Goal: Task Accomplishment & Management: Manage account settings

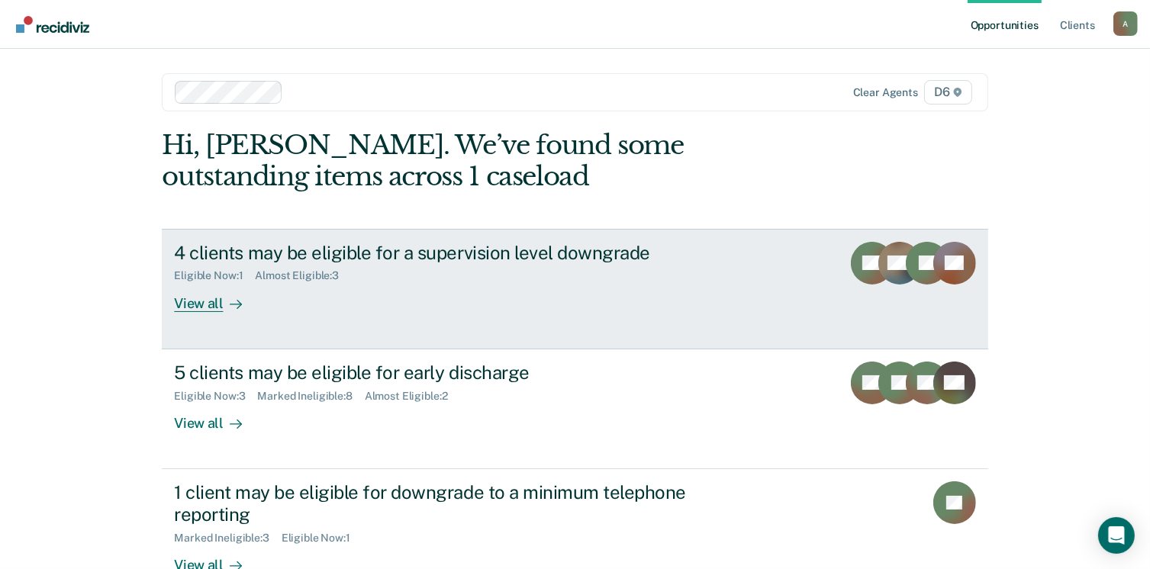
click at [212, 307] on div "View all" at bounding box center [216, 297] width 85 height 30
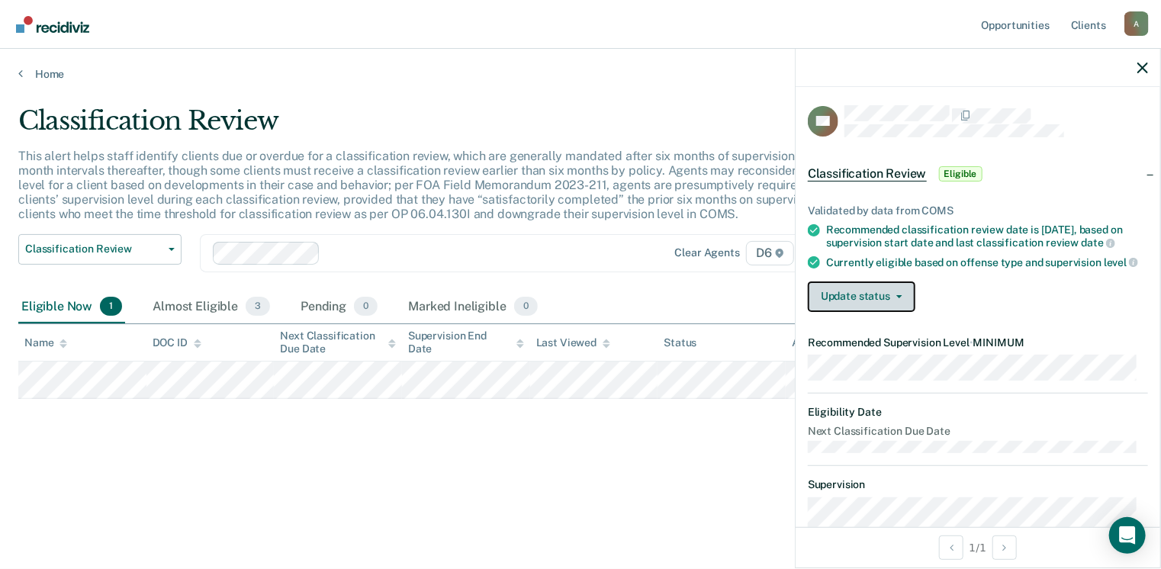
click at [882, 312] on button "Update status" at bounding box center [862, 297] width 108 height 31
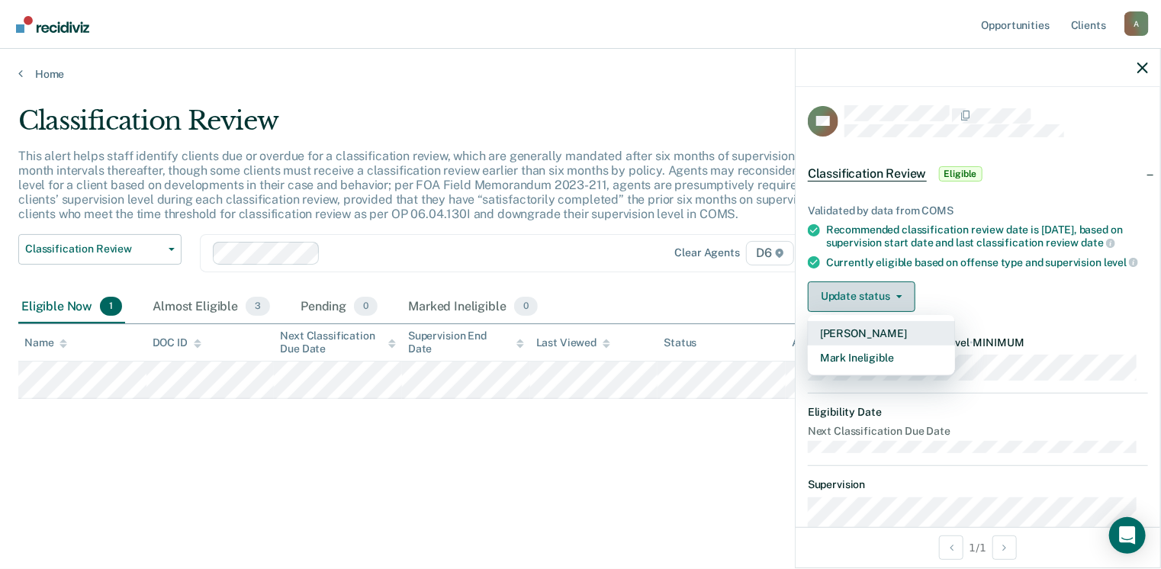
scroll to position [76, 0]
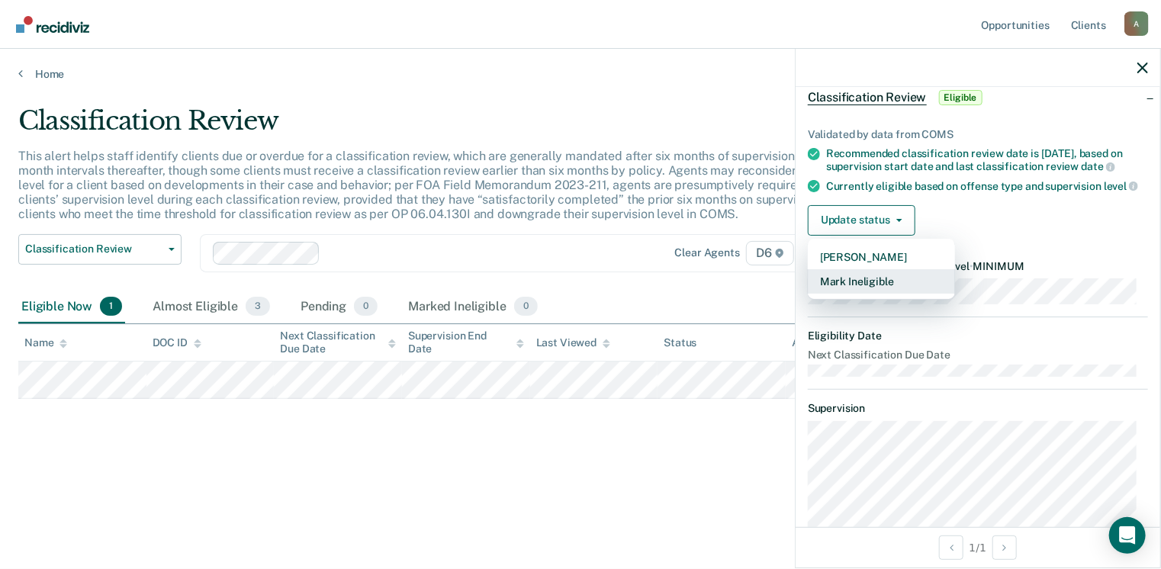
click at [873, 294] on button "Mark Ineligible" at bounding box center [881, 281] width 147 height 24
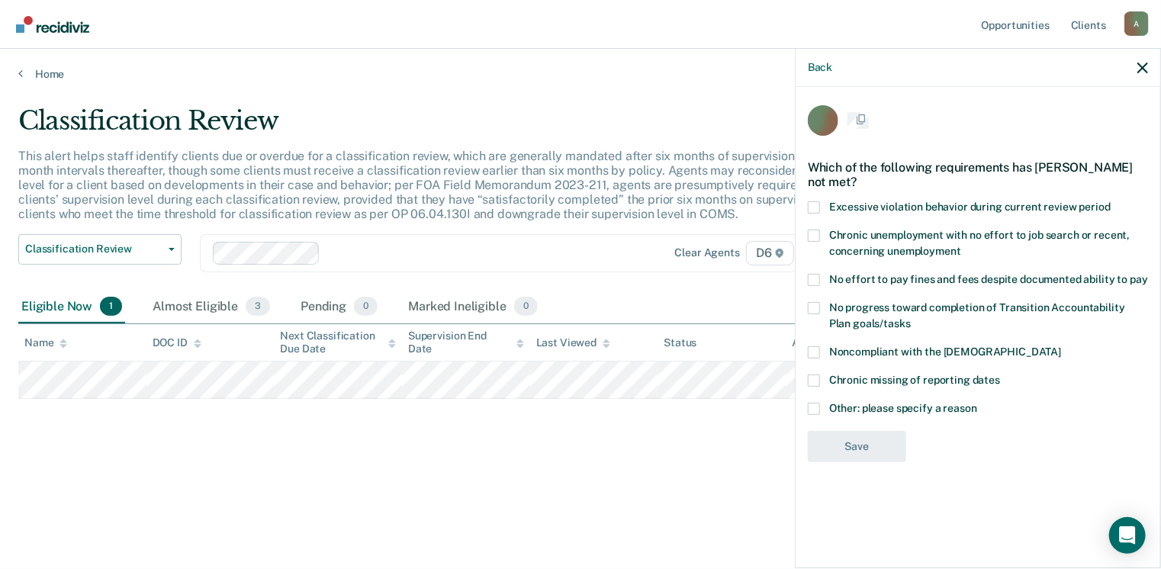
scroll to position [0, 0]
click at [816, 351] on span at bounding box center [814, 354] width 12 height 12
click at [1061, 348] on input "Noncompliant with the [DEMOGRAPHIC_DATA]" at bounding box center [1061, 348] width 0 height 0
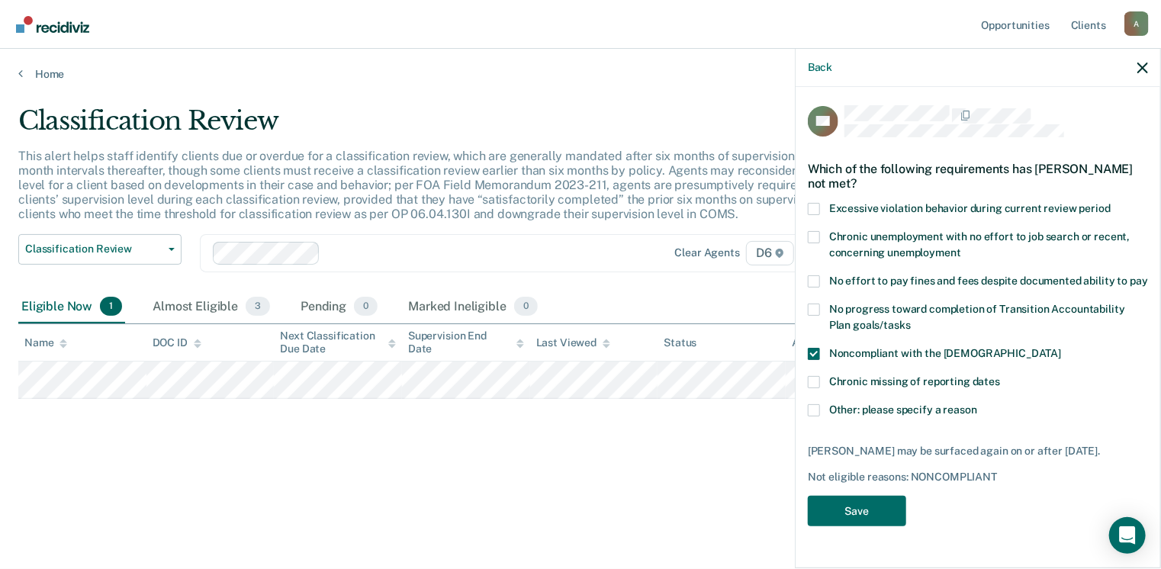
click at [812, 281] on span at bounding box center [814, 281] width 12 height 12
click at [1148, 275] on input "No effort to pay fines and fees despite documented ability to pay" at bounding box center [1148, 275] width 0 height 0
click at [817, 308] on span at bounding box center [814, 310] width 12 height 12
click at [911, 320] on input "No progress toward completion of Transition Accountability Plan goals/tasks" at bounding box center [911, 320] width 0 height 0
click at [815, 304] on span at bounding box center [814, 310] width 12 height 12
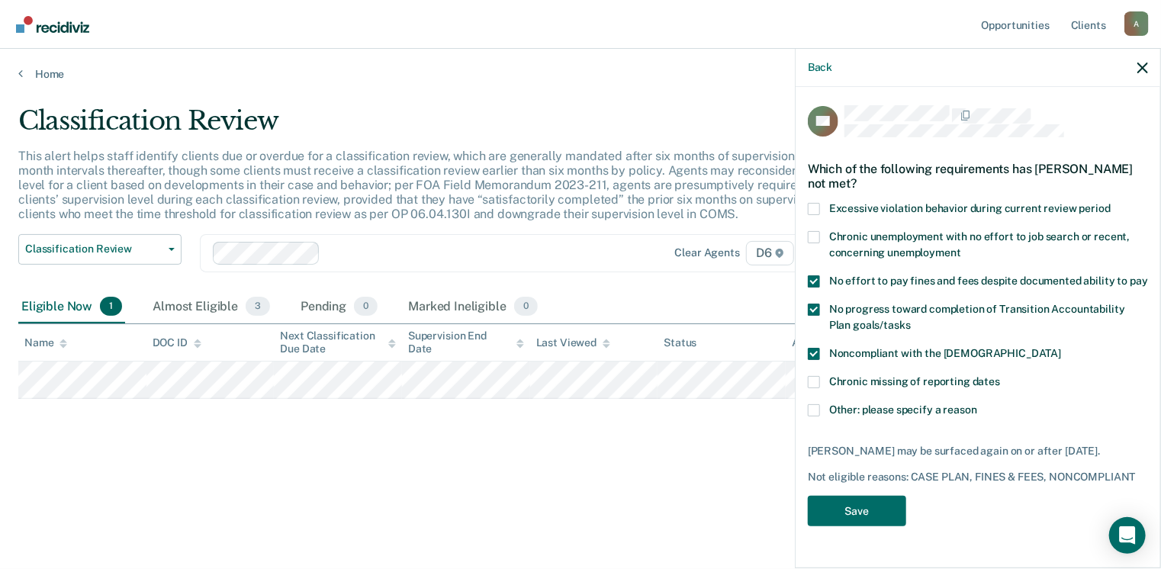
click at [911, 320] on input "No progress toward completion of Transition Accountability Plan goals/tasks" at bounding box center [911, 320] width 0 height 0
click at [813, 404] on span at bounding box center [814, 410] width 12 height 12
click at [977, 404] on input "Other: please specify a reason" at bounding box center [977, 404] width 0 height 0
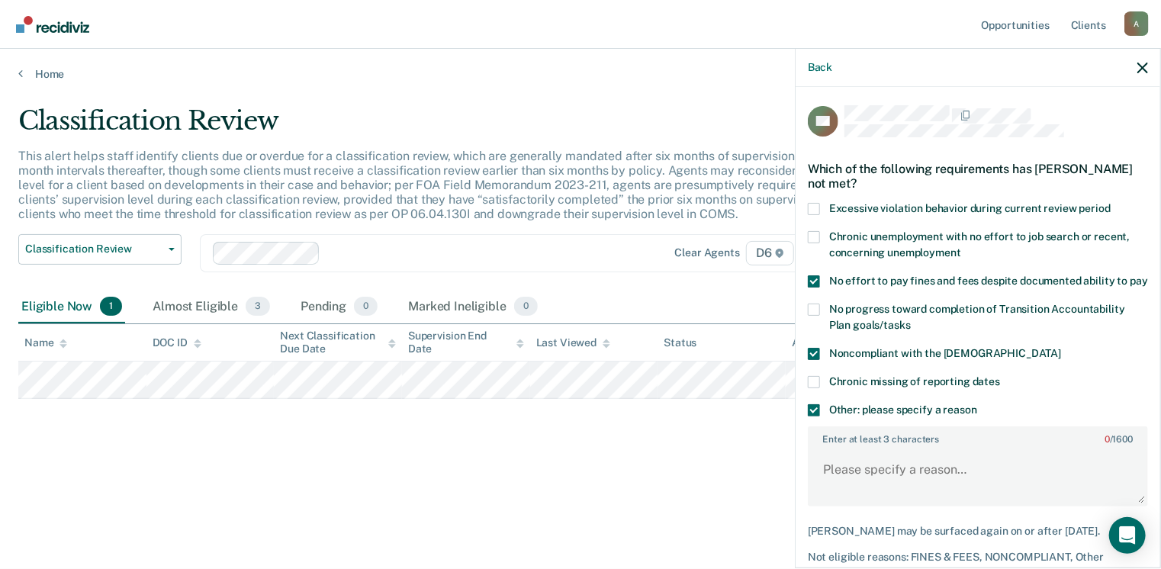
click at [816, 417] on span at bounding box center [814, 410] width 12 height 12
click at [977, 404] on input "Other: please specify a reason" at bounding box center [977, 404] width 0 height 0
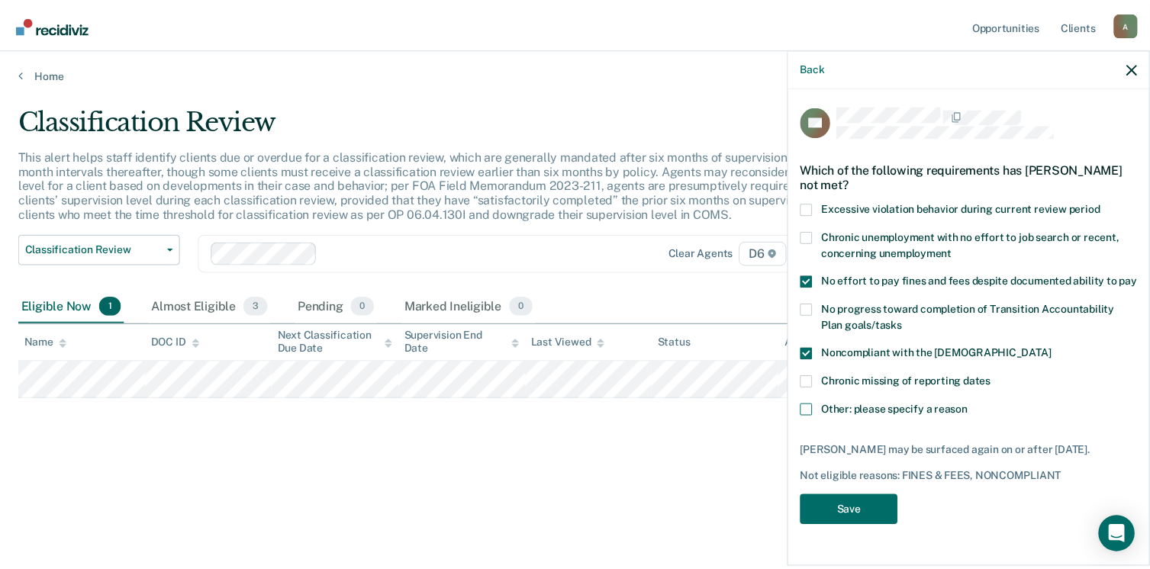
scroll to position [15, 0]
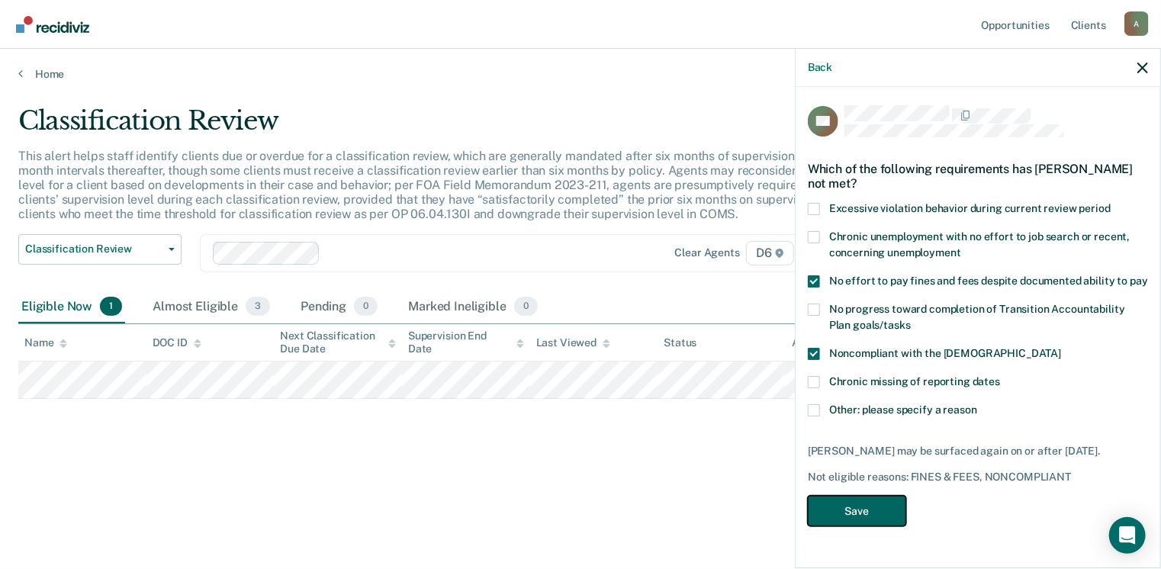
click at [858, 520] on button "Save" at bounding box center [857, 511] width 98 height 31
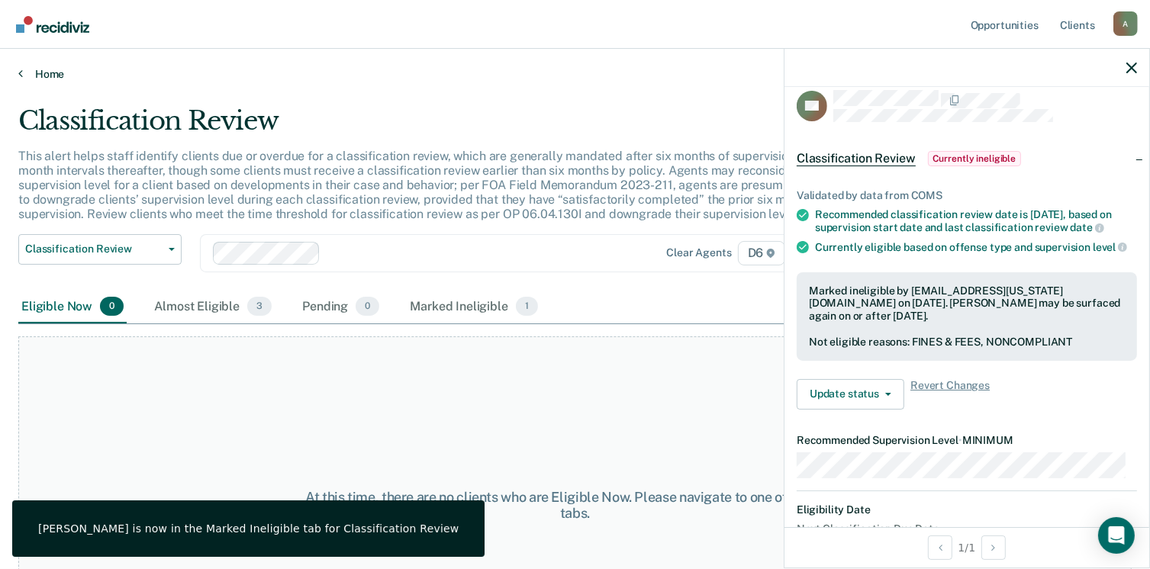
click at [55, 69] on link "Home" at bounding box center [574, 74] width 1113 height 14
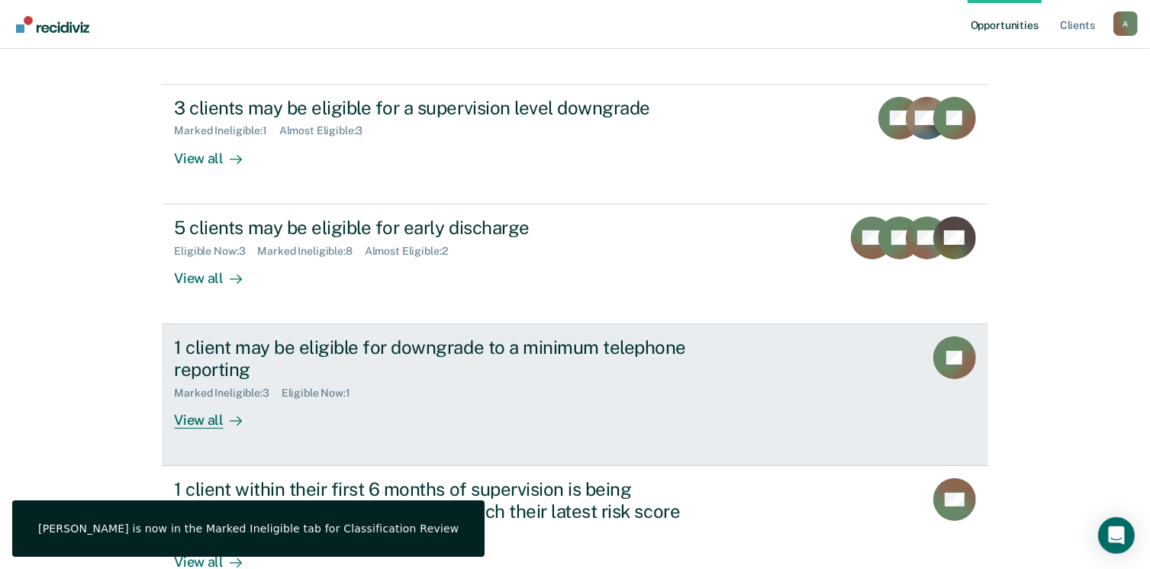
scroll to position [153, 0]
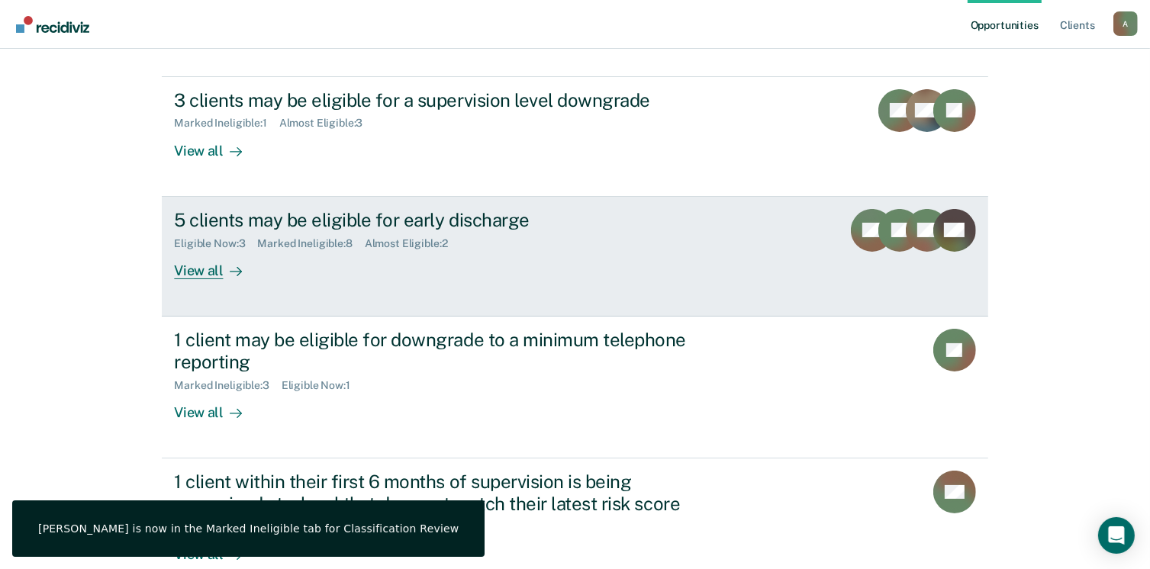
click at [207, 270] on div "View all" at bounding box center [216, 264] width 85 height 30
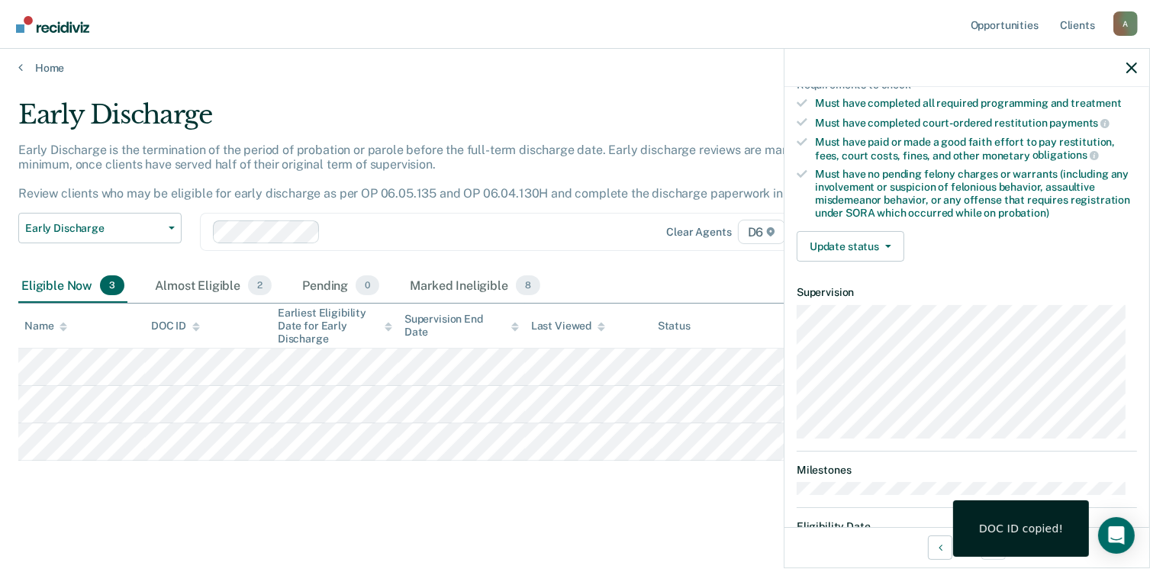
scroll to position [229, 0]
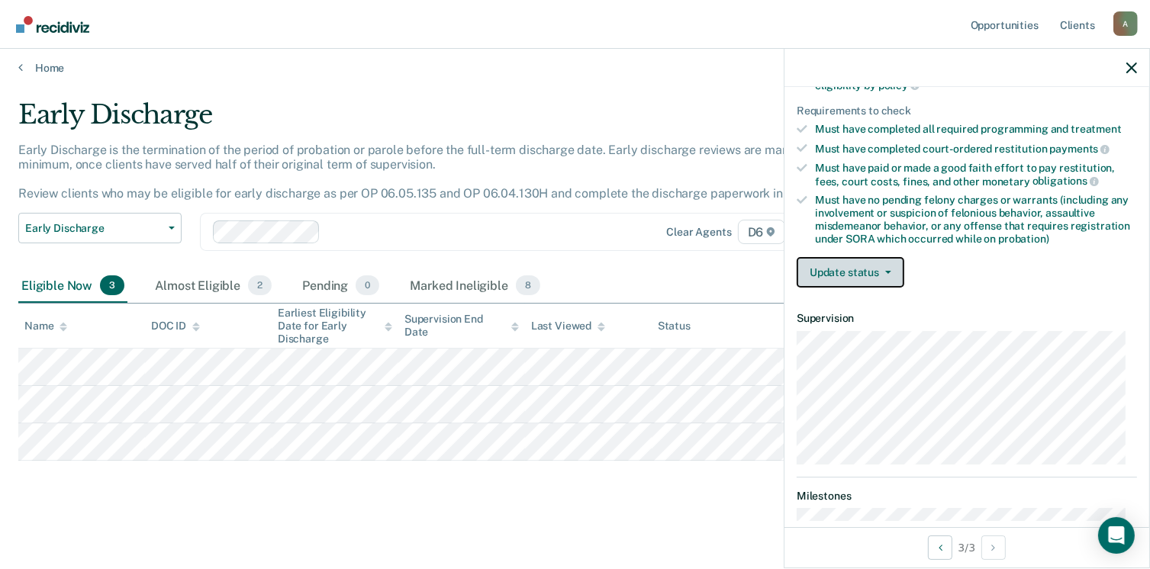
click at [861, 263] on button "Update status" at bounding box center [851, 272] width 108 height 31
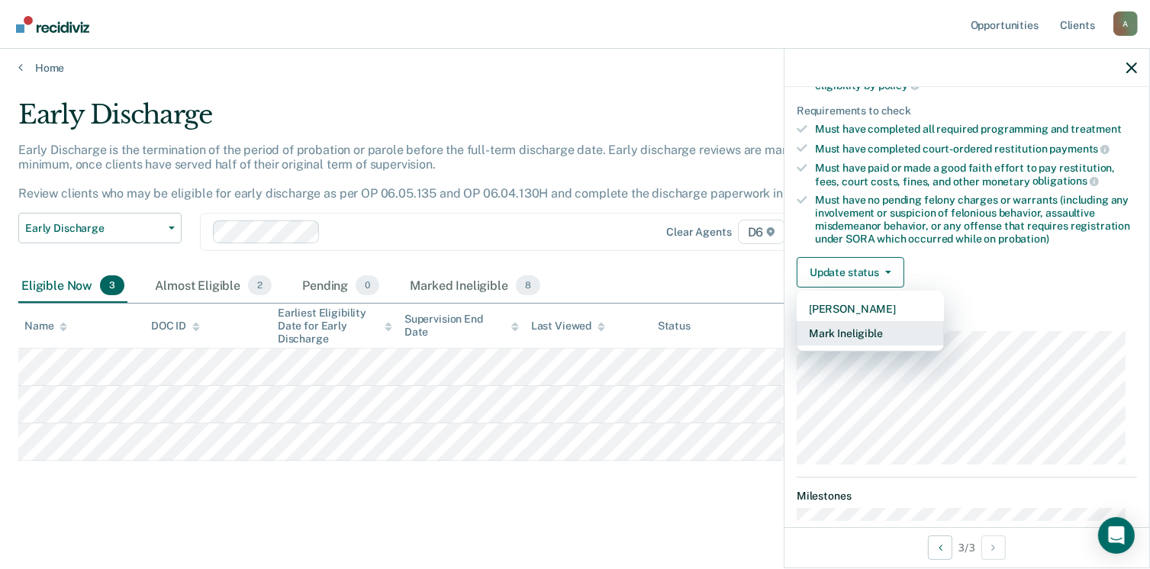
click at [855, 321] on button "Mark Ineligible" at bounding box center [870, 333] width 147 height 24
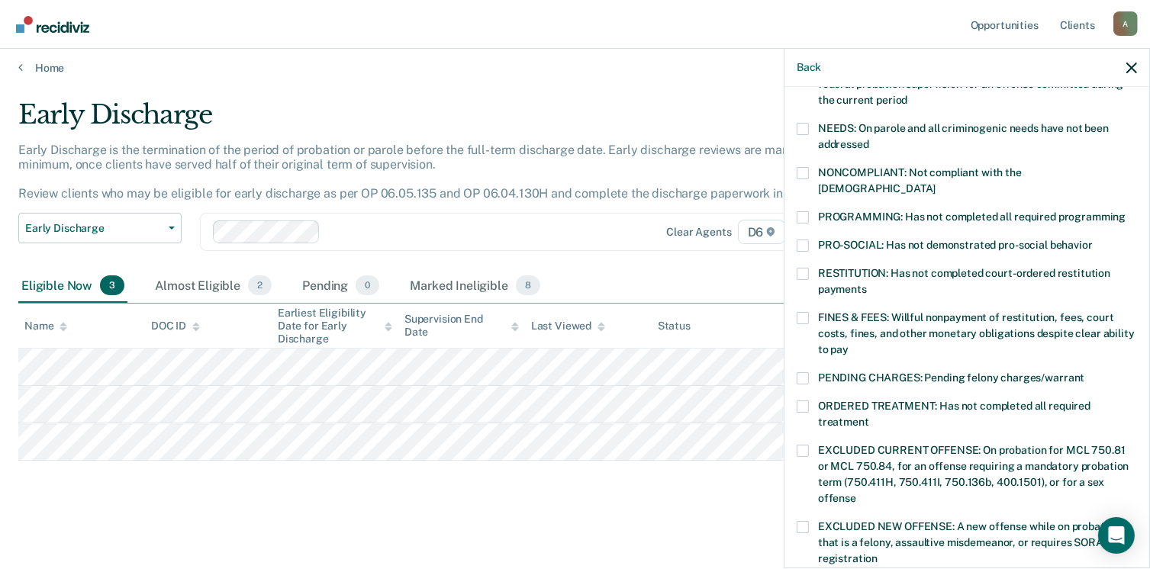
click at [802, 268] on span at bounding box center [803, 274] width 12 height 12
click at [867, 284] on input "RESTITUTION: Has not completed court-ordered restitution payments" at bounding box center [867, 284] width 0 height 0
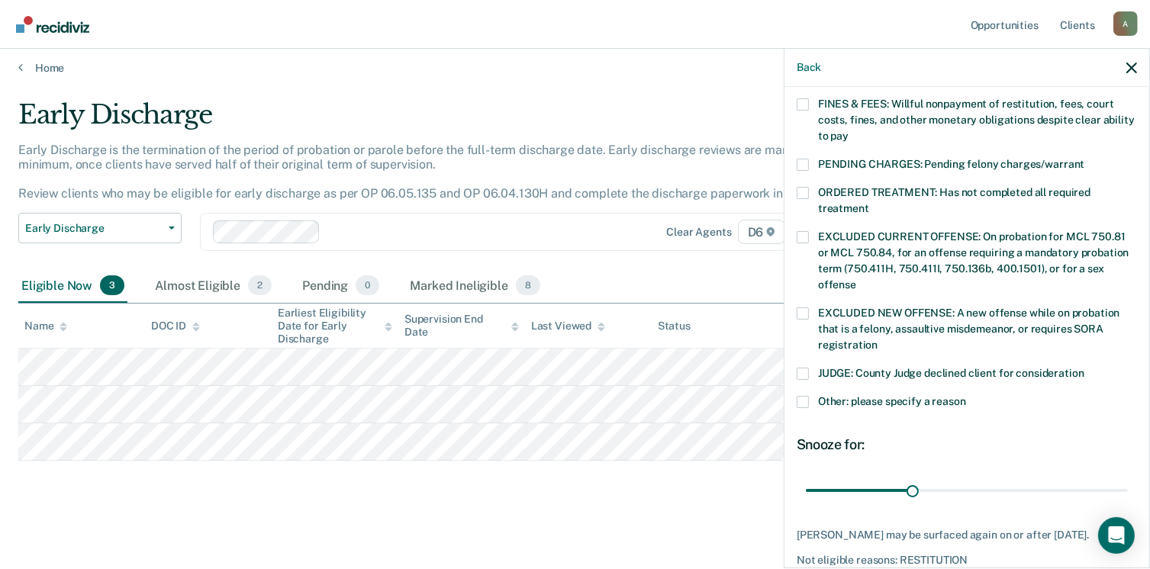
scroll to position [458, 0]
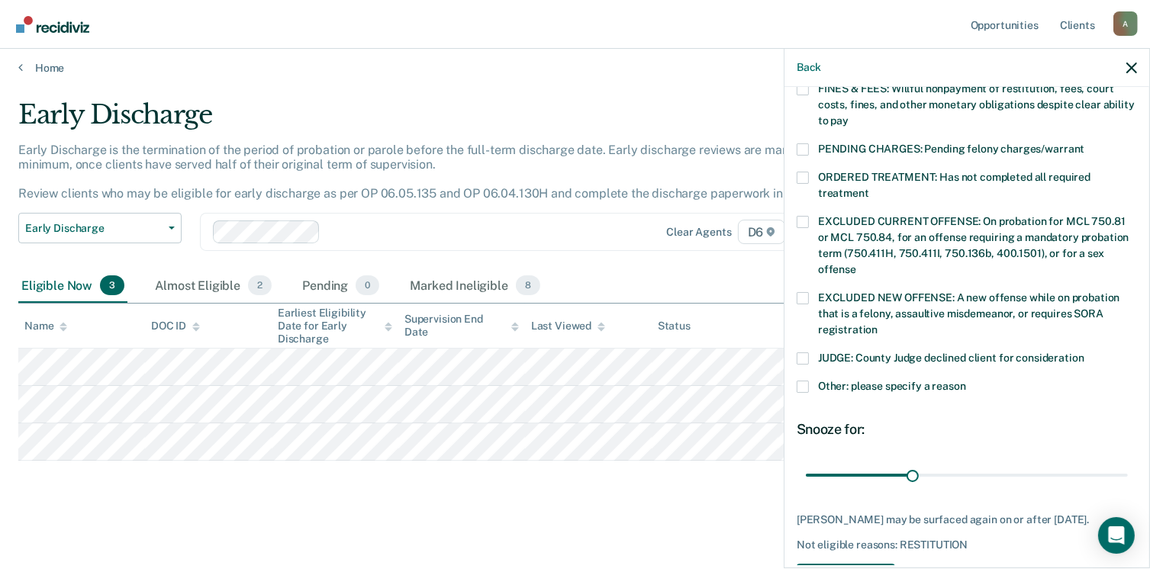
click at [806, 352] on span at bounding box center [803, 358] width 12 height 12
click at [1084, 352] on input "JUDGE: County Judge declined client for consideration" at bounding box center [1084, 352] width 0 height 0
click at [800, 381] on span at bounding box center [803, 387] width 12 height 12
click at [966, 381] on input "Other: please specify a reason" at bounding box center [966, 381] width 0 height 0
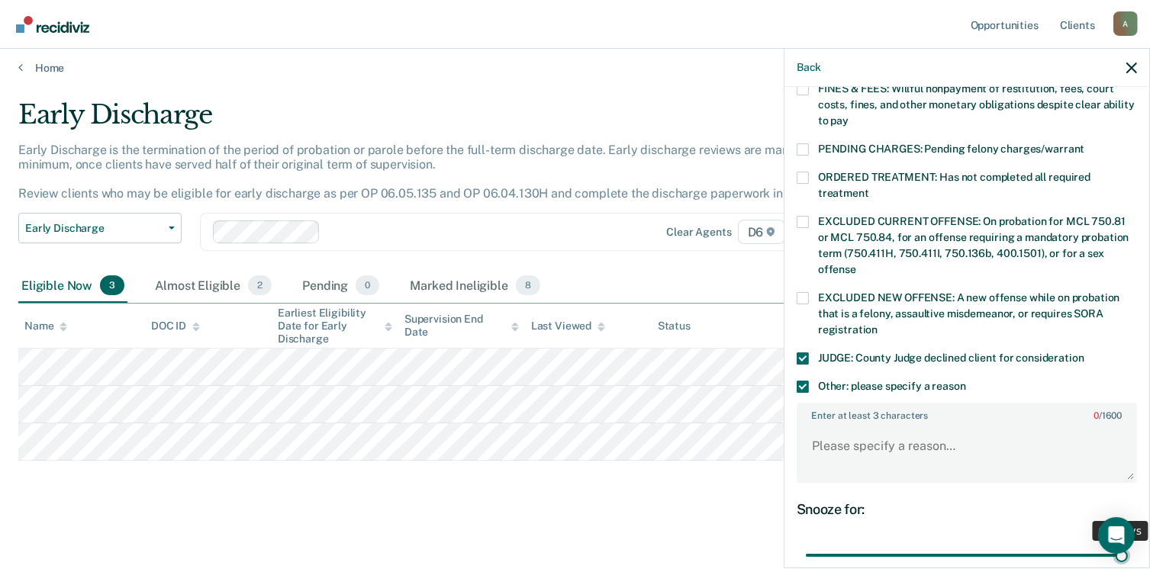
drag, startPoint x: 912, startPoint y: 536, endPoint x: 936, endPoint y: 391, distance: 147.0
type input "90"
click at [1128, 542] on input "range" at bounding box center [967, 555] width 322 height 27
click at [830, 429] on textarea "Enter at least 3 characters 0 / 1600" at bounding box center [966, 453] width 337 height 56
type textarea "s"
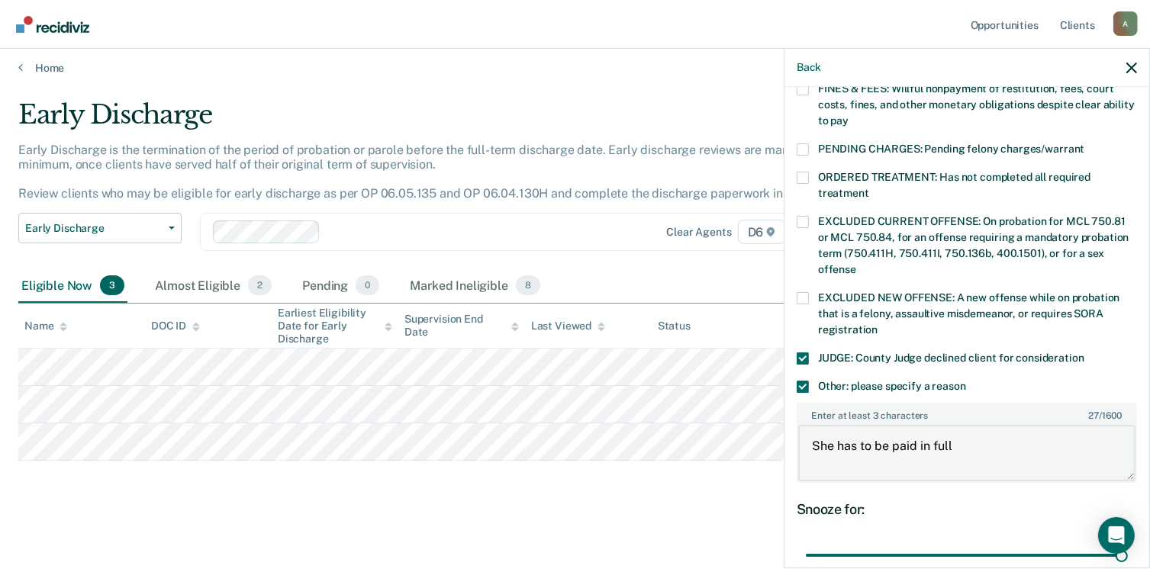
click at [812, 428] on textarea "She has to be paid in full" at bounding box center [966, 453] width 337 height 56
click at [904, 427] on textarea "Per Judge [PERSON_NAME] to be paid in full before discharge." at bounding box center [966, 453] width 337 height 56
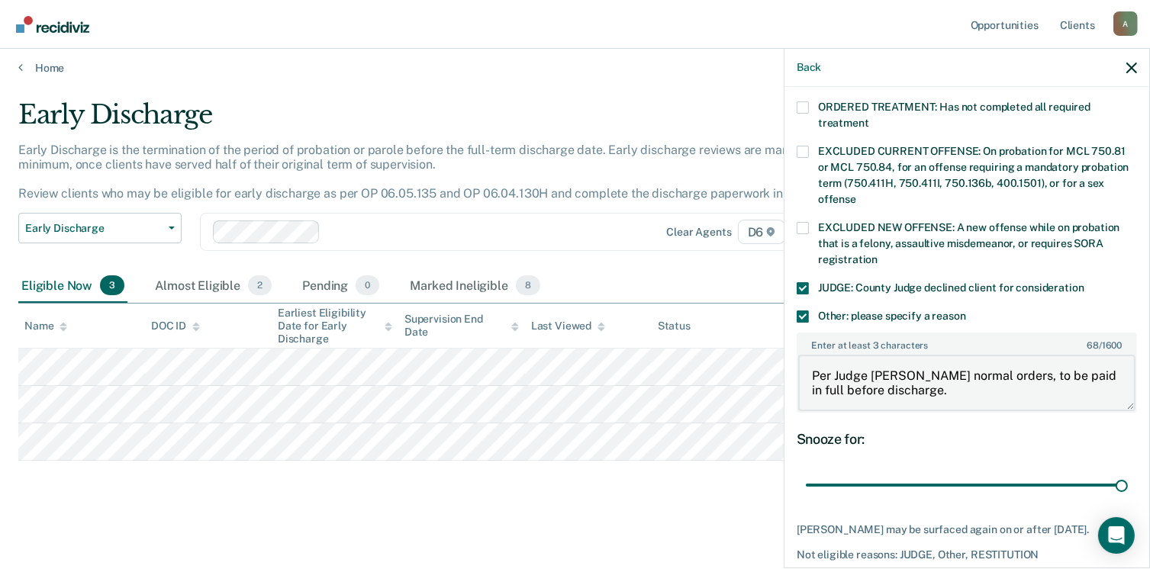
scroll to position [588, 0]
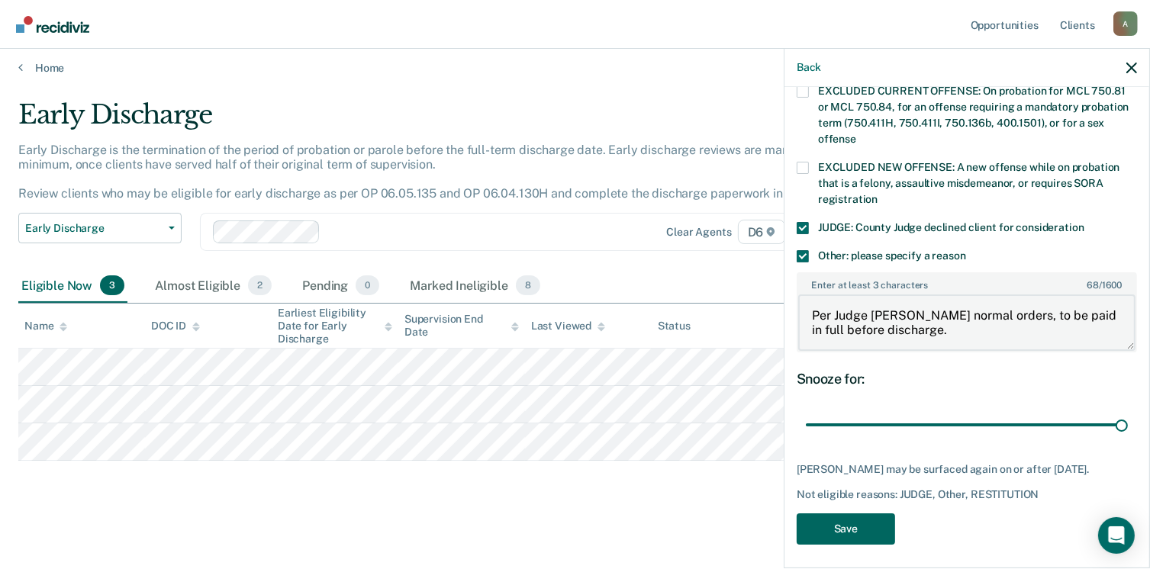
type textarea "Per Judge [PERSON_NAME] normal orders, to be paid in full before discharge."
click at [861, 520] on button "Save" at bounding box center [846, 528] width 98 height 31
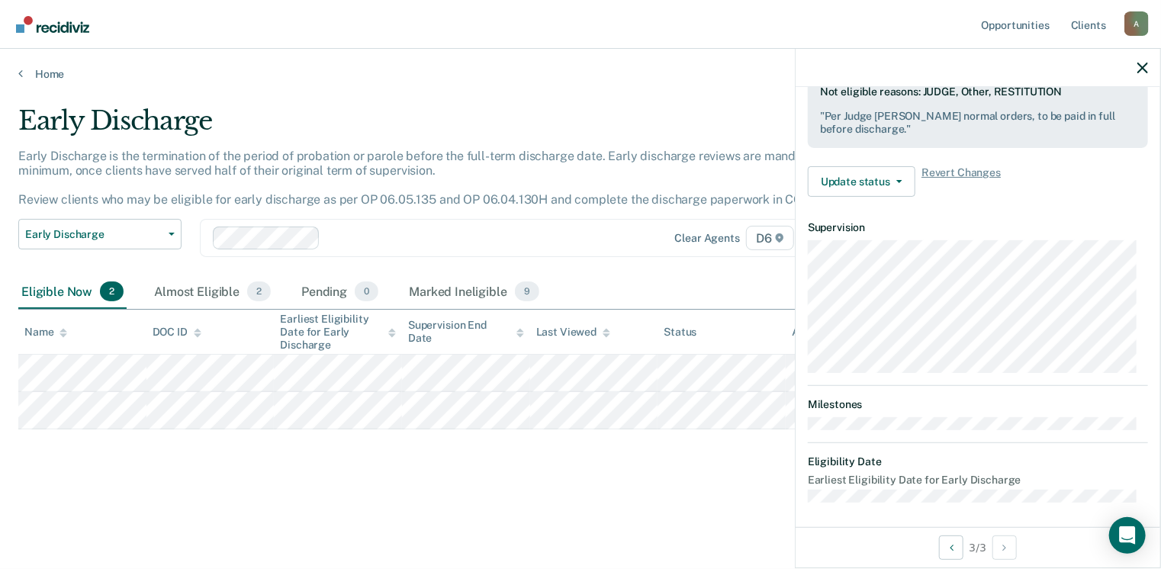
scroll to position [320, 0]
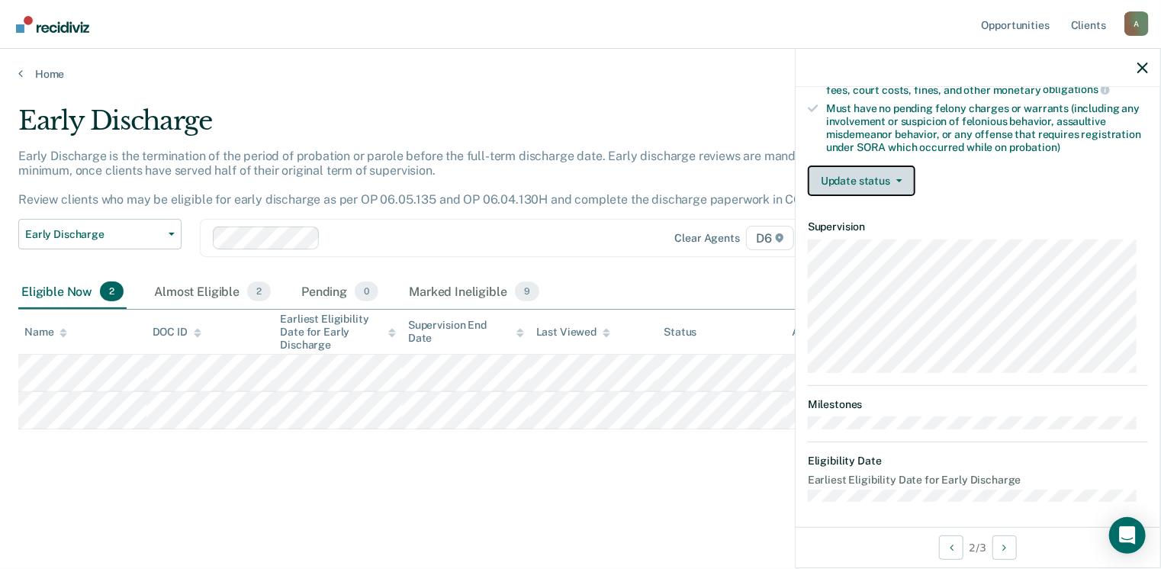
click at [862, 173] on button "Update status" at bounding box center [862, 181] width 108 height 31
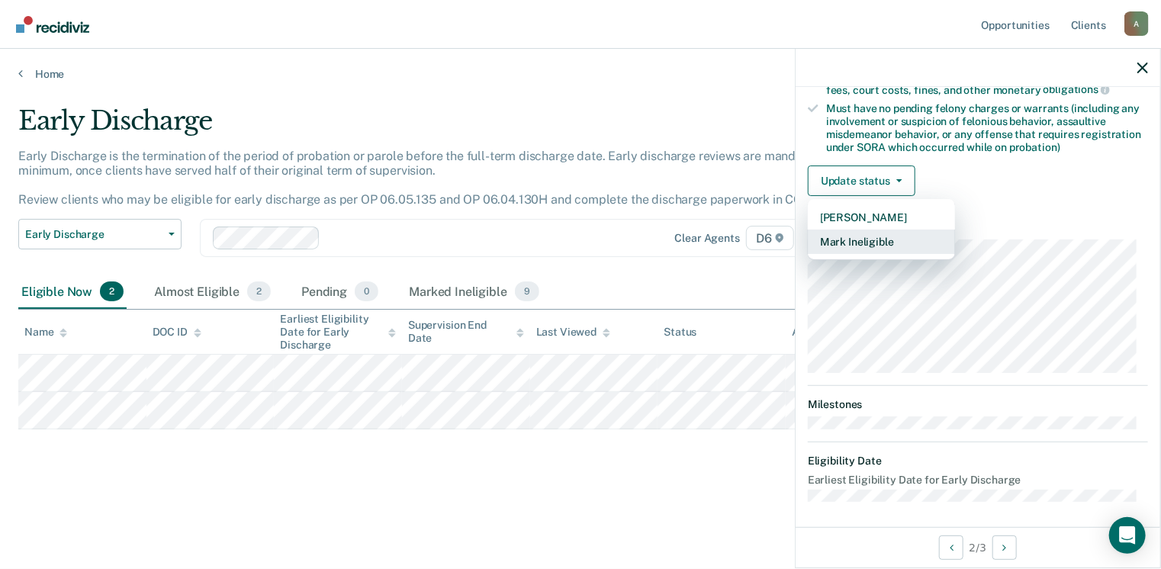
click at [858, 237] on button "Mark Ineligible" at bounding box center [881, 242] width 147 height 24
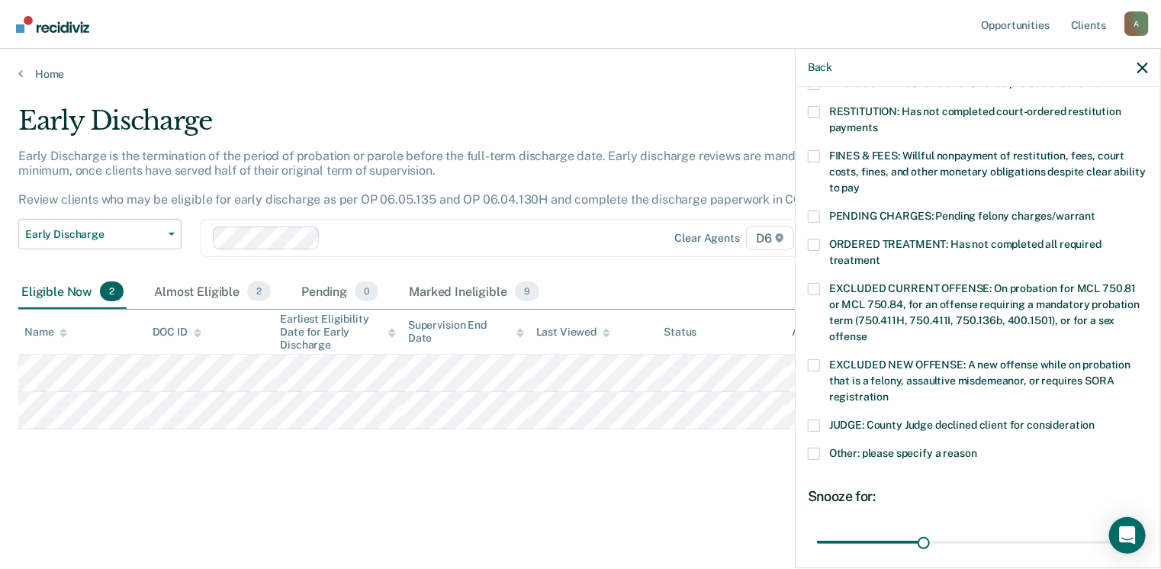
scroll to position [473, 0]
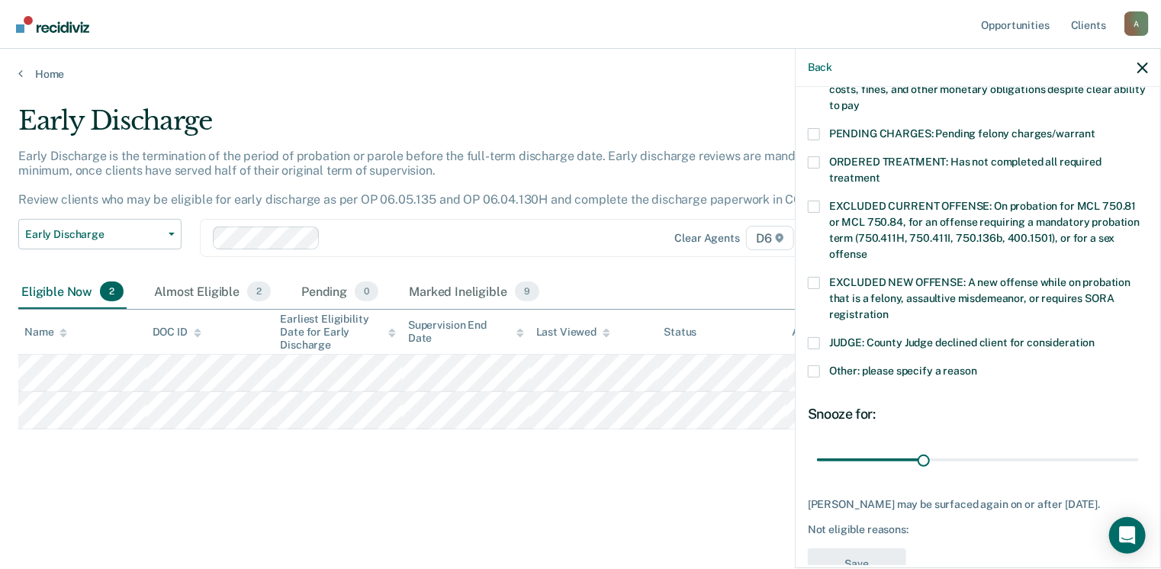
click at [819, 365] on span at bounding box center [814, 371] width 12 height 12
click at [977, 365] on input "Other: please specify a reason" at bounding box center [977, 365] width 0 height 0
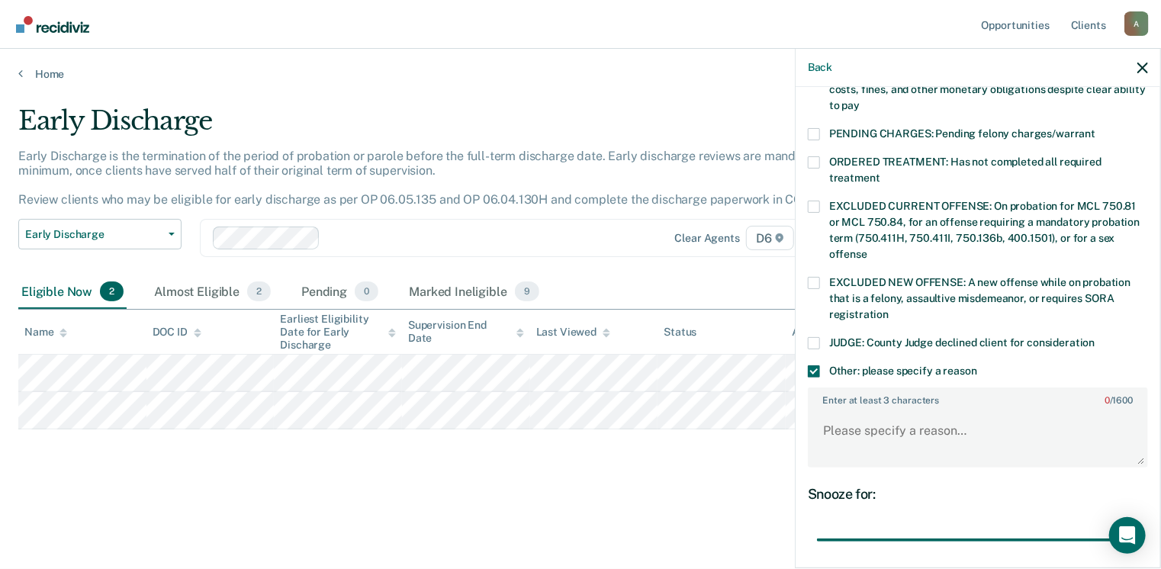
drag, startPoint x: 919, startPoint y: 528, endPoint x: 891, endPoint y: 394, distance: 136.3
type input "90"
click at [1132, 527] on input "range" at bounding box center [978, 540] width 322 height 27
click at [827, 412] on textarea "Enter at least 3 characters 0 / 1600" at bounding box center [978, 438] width 337 height 56
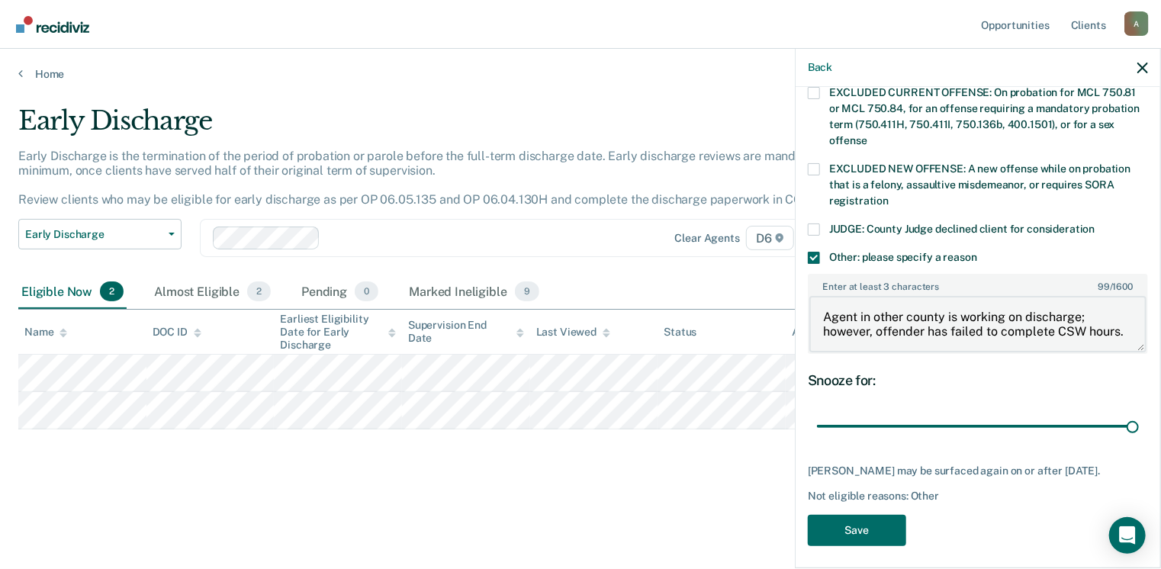
scroll to position [588, 0]
type textarea "Agent in other county is working on discharge; however, offender has failed to …"
click at [848, 520] on button "Save" at bounding box center [857, 528] width 98 height 31
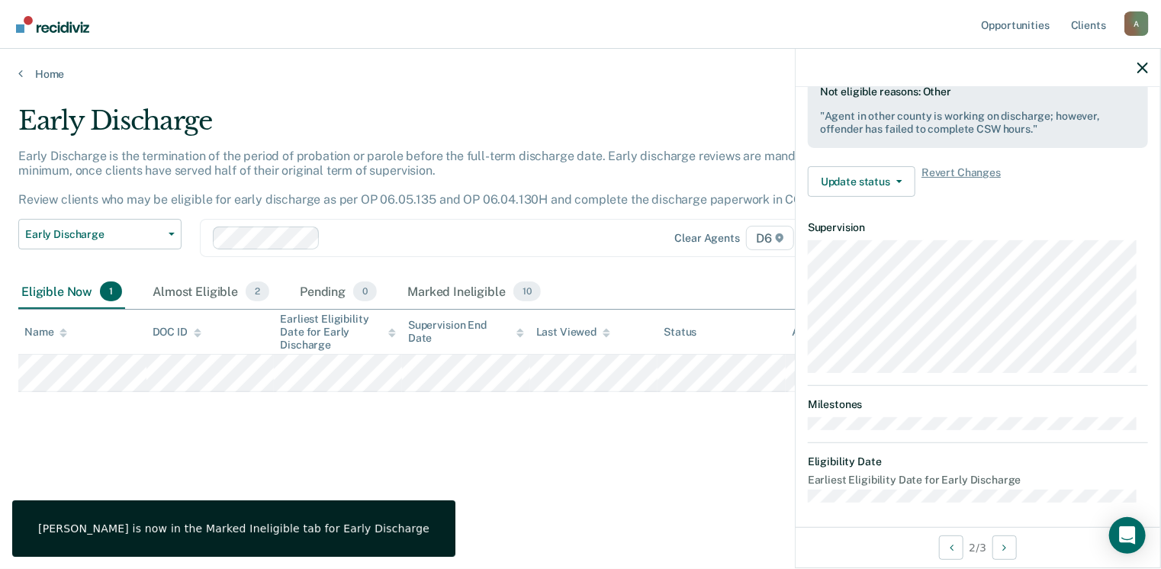
scroll to position [447, 0]
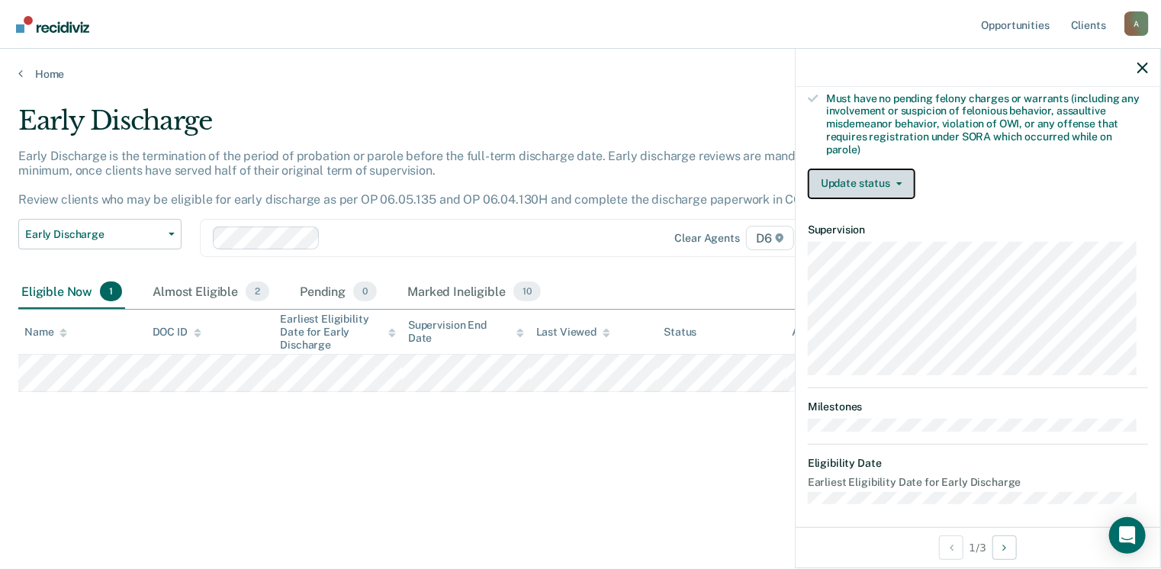
click at [873, 174] on button "Update status" at bounding box center [862, 184] width 108 height 31
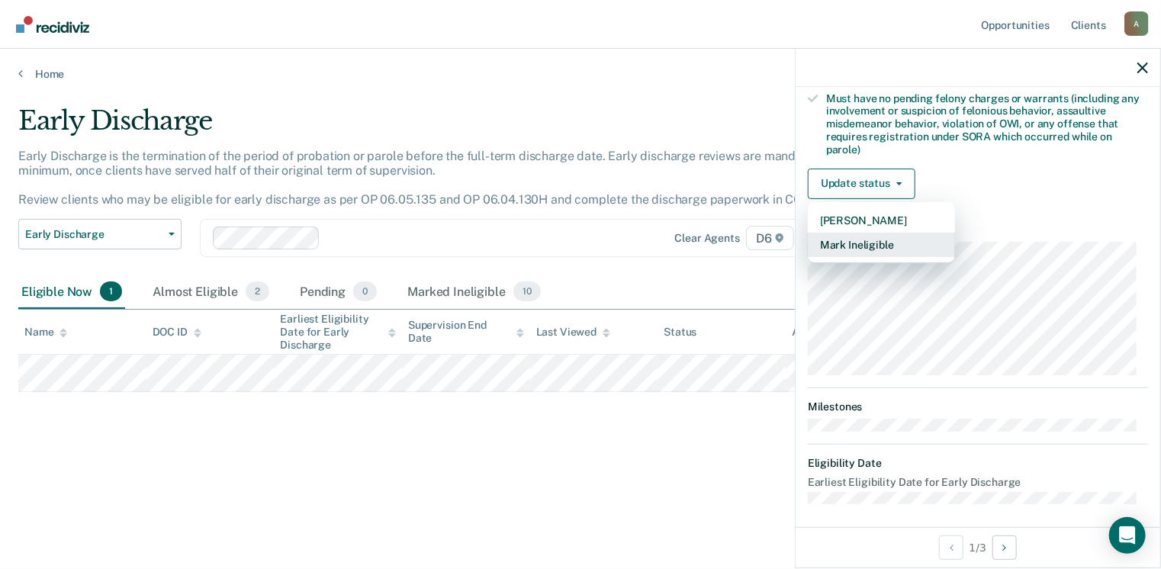
click at [874, 233] on button "Mark Ineligible" at bounding box center [881, 245] width 147 height 24
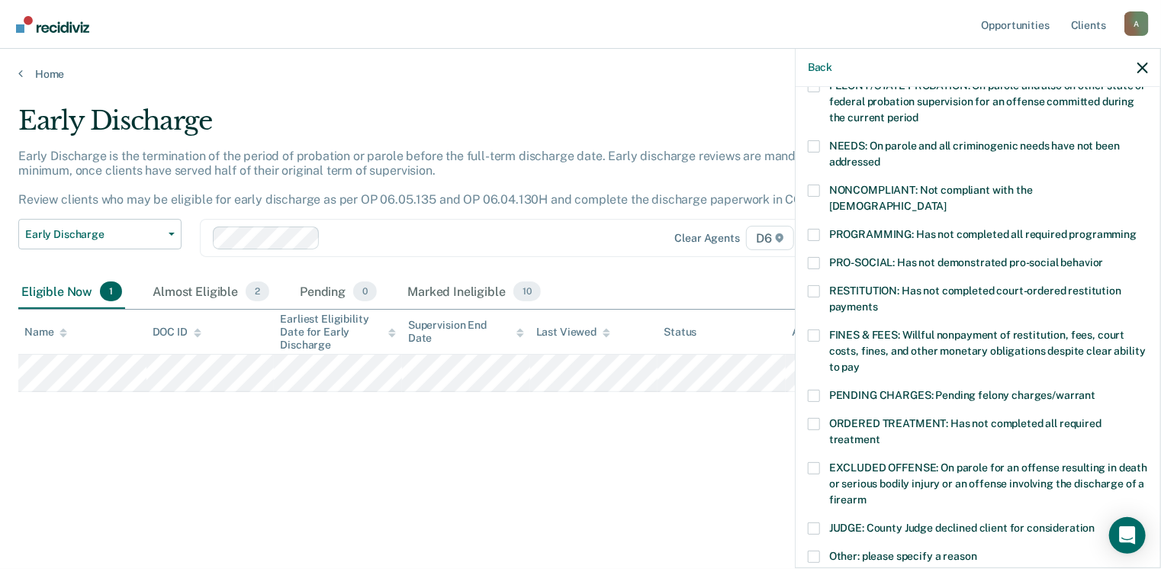
scroll to position [229, 0]
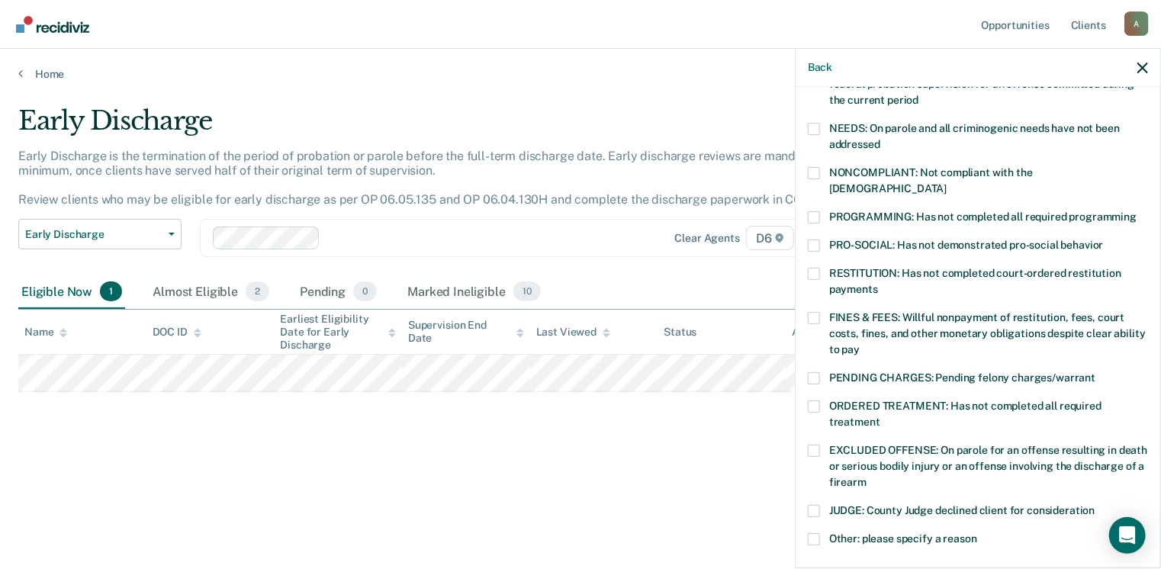
click at [810, 268] on span at bounding box center [814, 274] width 12 height 12
click at [878, 284] on input "RESTITUTION: Has not completed court-ordered restitution payments" at bounding box center [878, 284] width 0 height 0
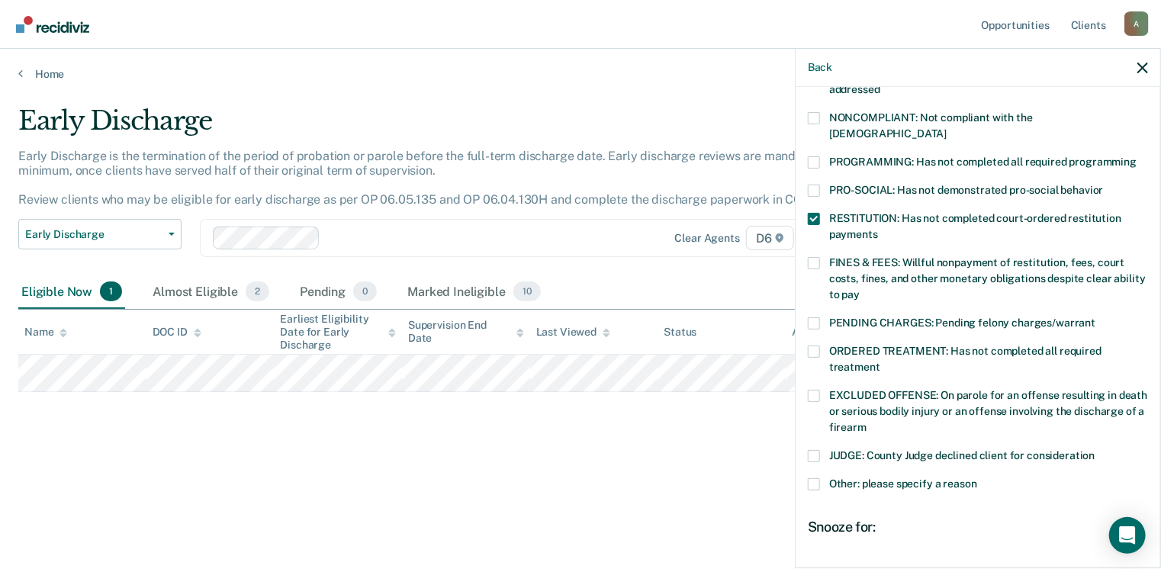
scroll to position [305, 0]
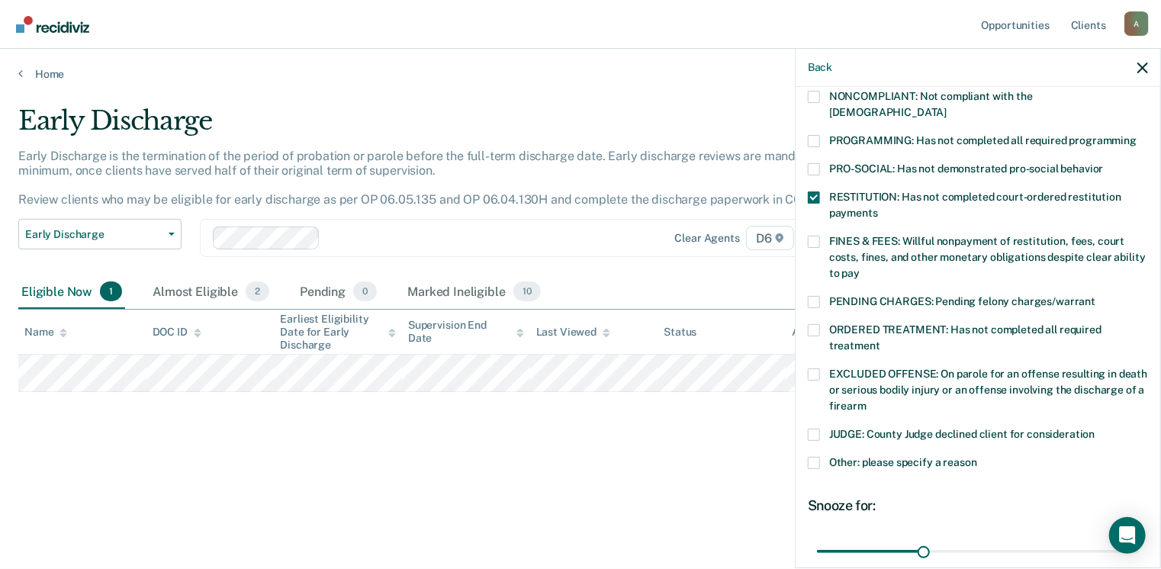
click at [810, 369] on span at bounding box center [814, 375] width 12 height 12
click at [867, 401] on input "EXCLUDED OFFENSE: On parole for an offense resulting in death or serious bodily…" at bounding box center [867, 401] width 0 height 0
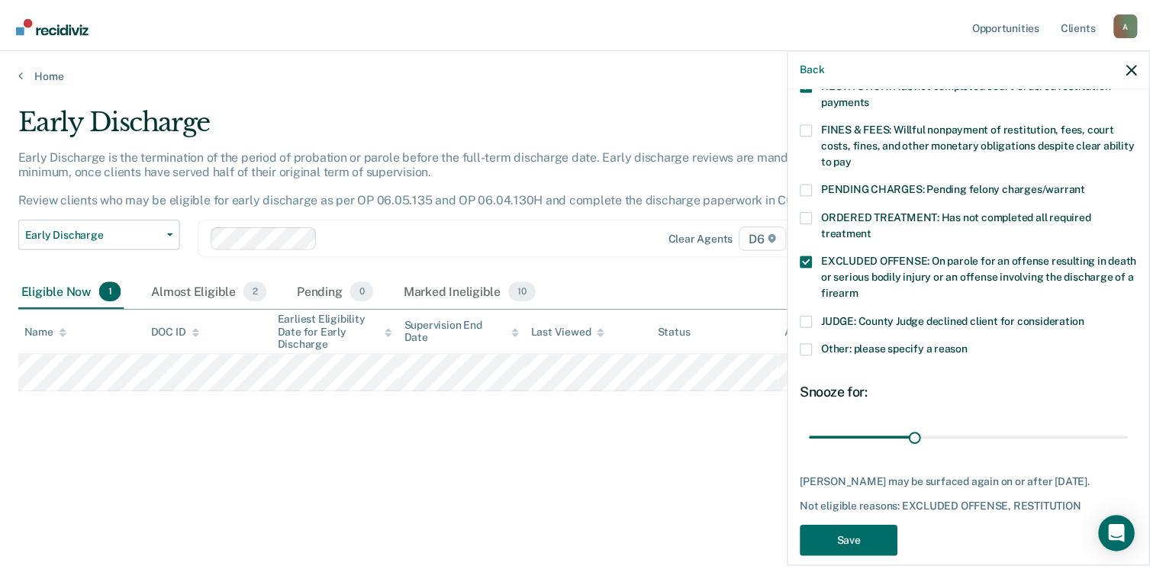
scroll to position [433, 0]
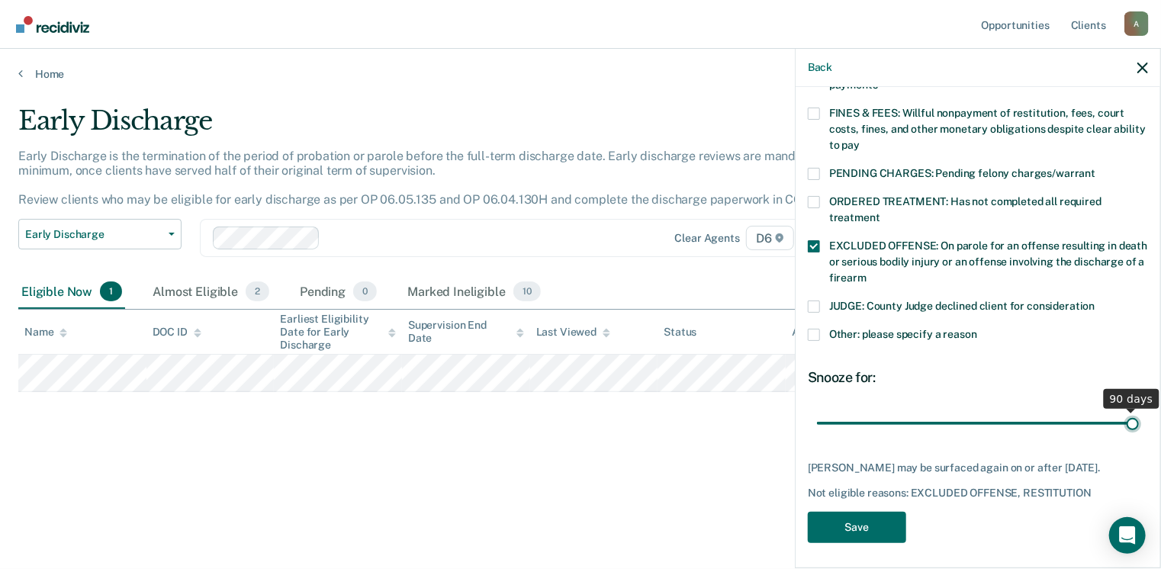
drag, startPoint x: 918, startPoint y: 407, endPoint x: 1138, endPoint y: 395, distance: 220.8
type input "90"
click at [1139, 410] on input "range" at bounding box center [978, 423] width 322 height 27
drag, startPoint x: 848, startPoint y: 519, endPoint x: 852, endPoint y: 508, distance: 11.3
click at [849, 519] on button "Save" at bounding box center [857, 527] width 98 height 31
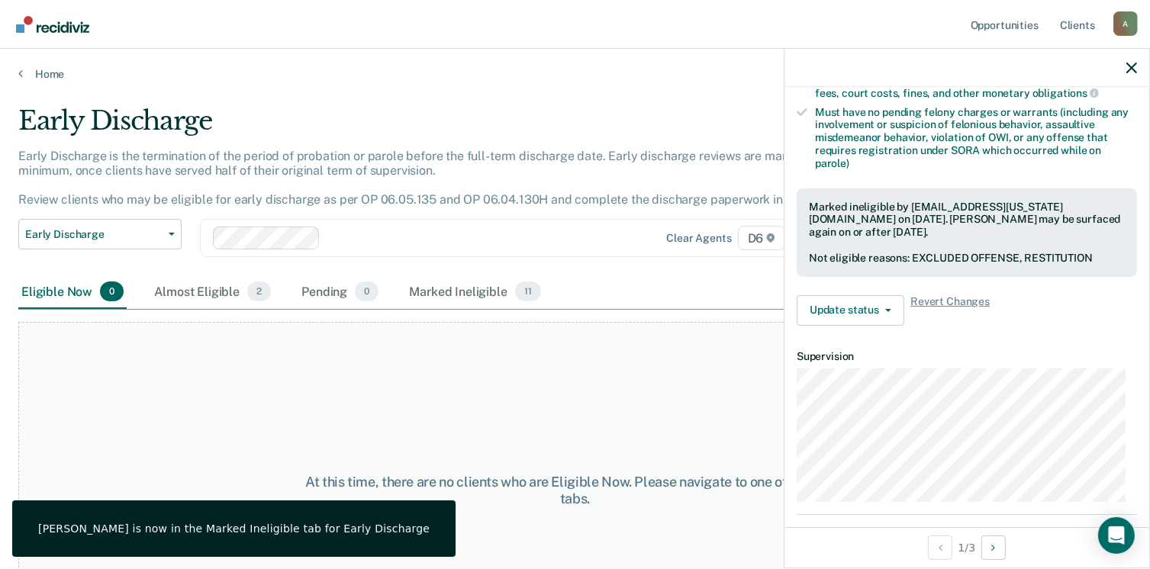
click at [43, 81] on main "Early Discharge Early Discharge is the termination of the period of probation o…" at bounding box center [575, 323] width 1150 height 484
click at [49, 70] on link "Home" at bounding box center [574, 74] width 1113 height 14
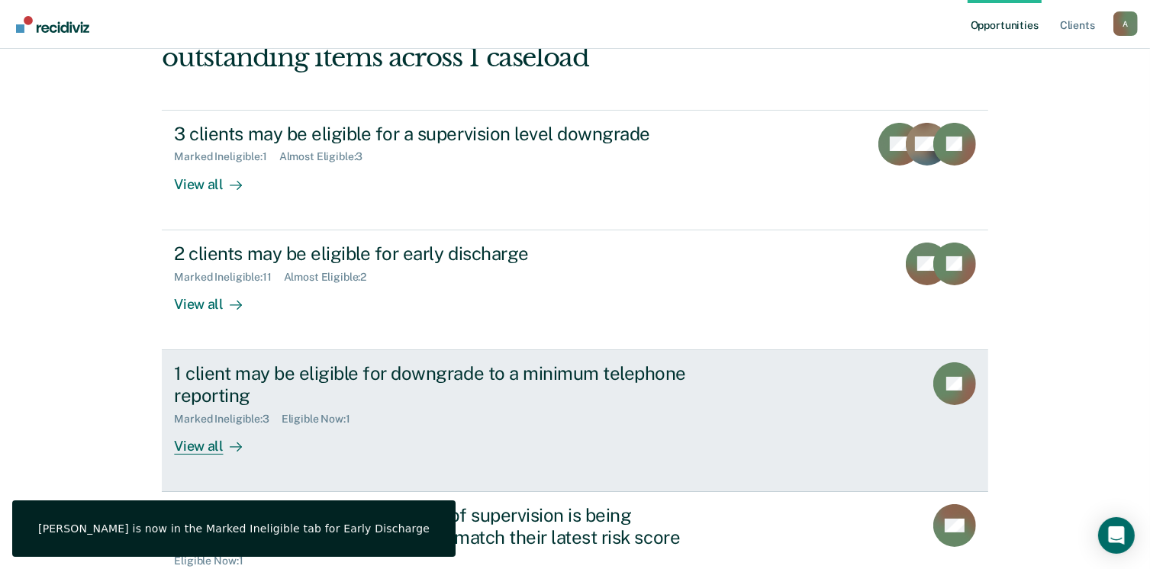
scroll to position [243, 0]
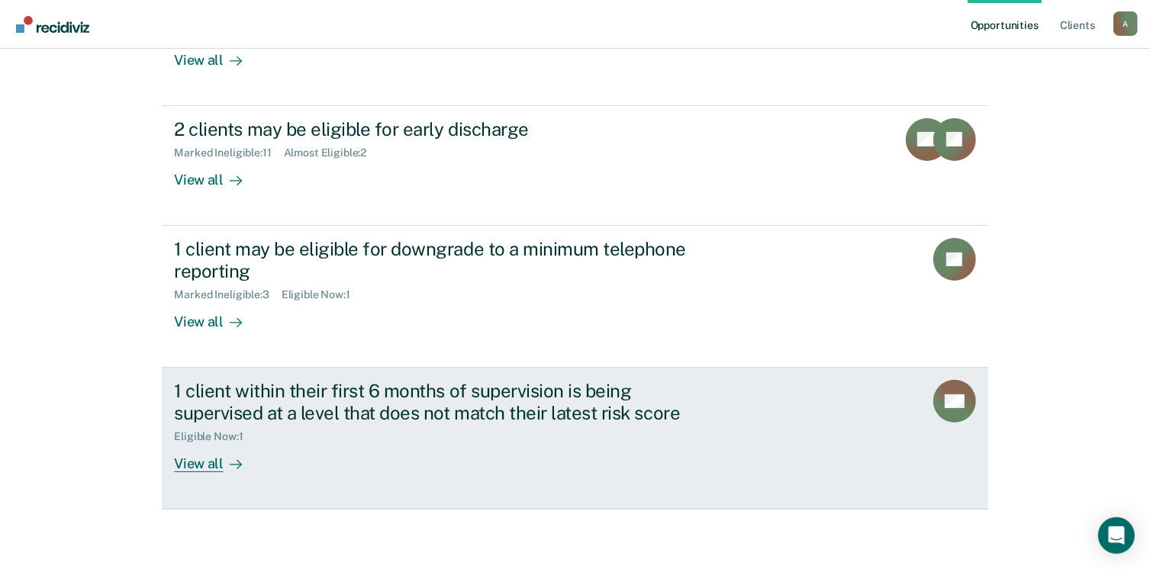
click at [199, 465] on div "View all" at bounding box center [216, 458] width 85 height 30
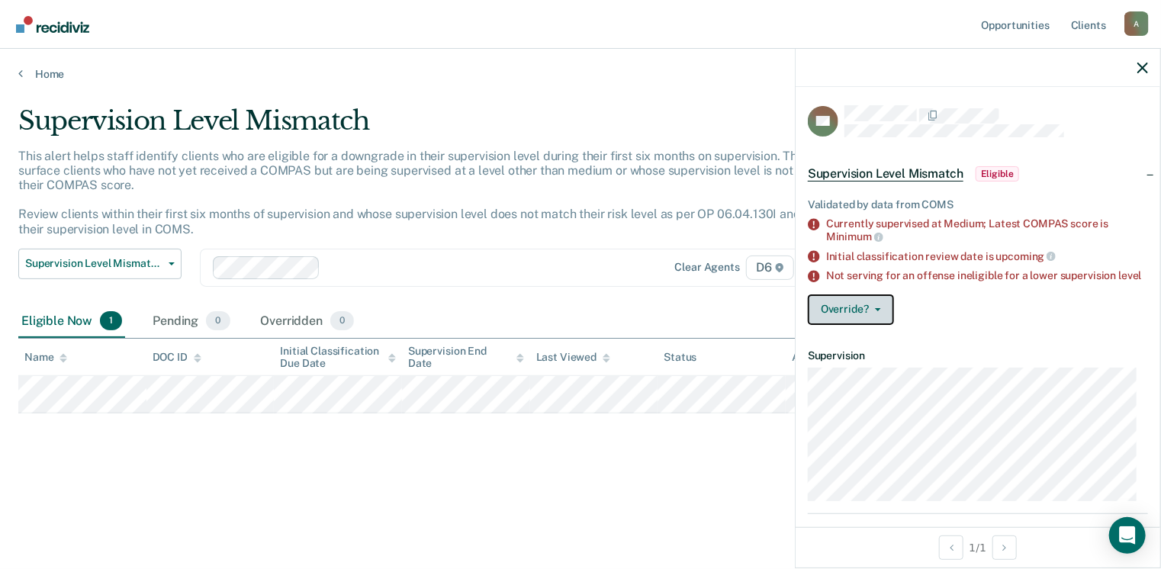
click at [880, 314] on button "Override?" at bounding box center [851, 310] width 86 height 31
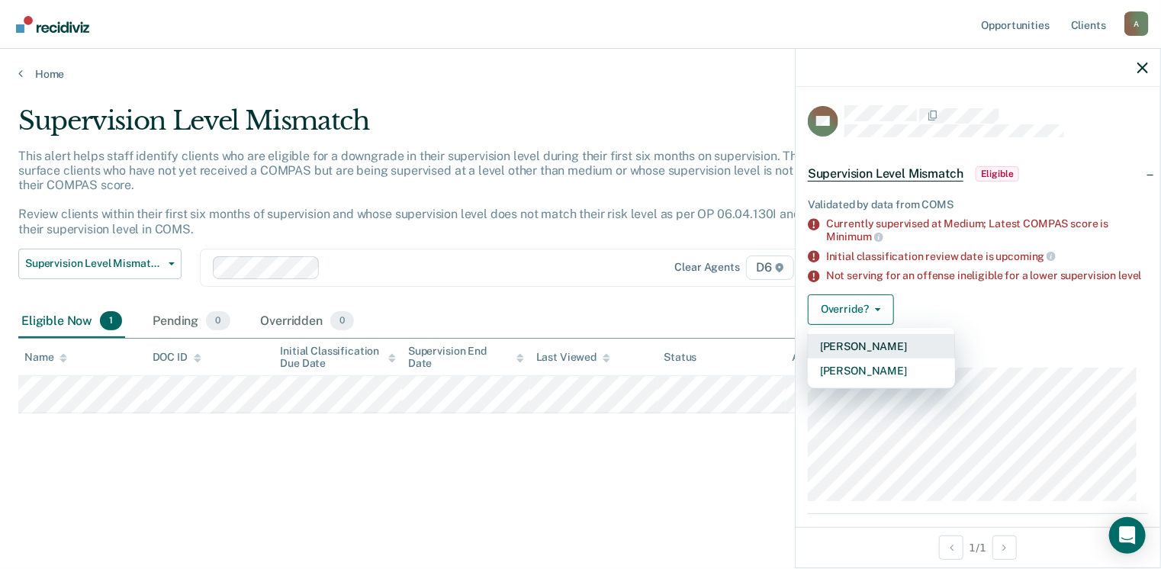
click at [865, 358] on button "[PERSON_NAME]" at bounding box center [881, 346] width 147 height 24
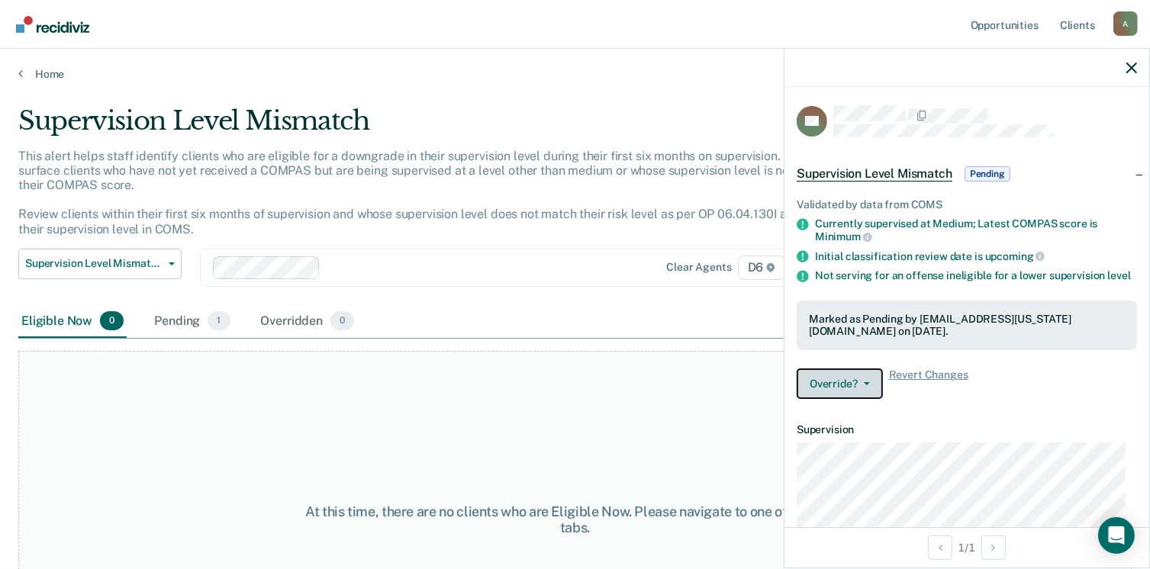
click at [848, 398] on button "Override?" at bounding box center [840, 384] width 86 height 31
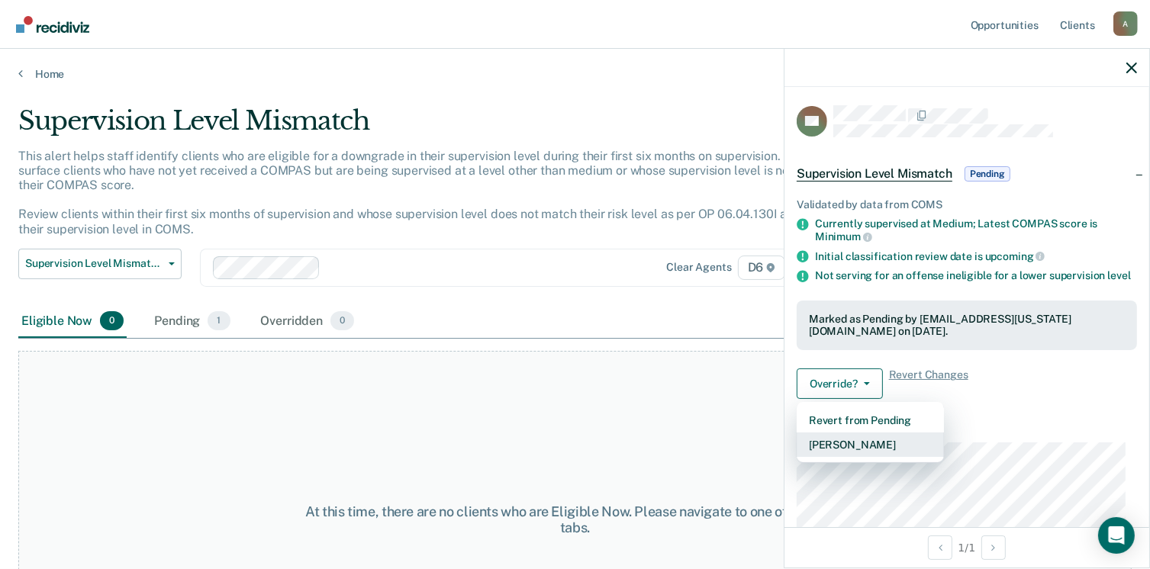
click at [855, 455] on button "[PERSON_NAME]" at bounding box center [870, 445] width 147 height 24
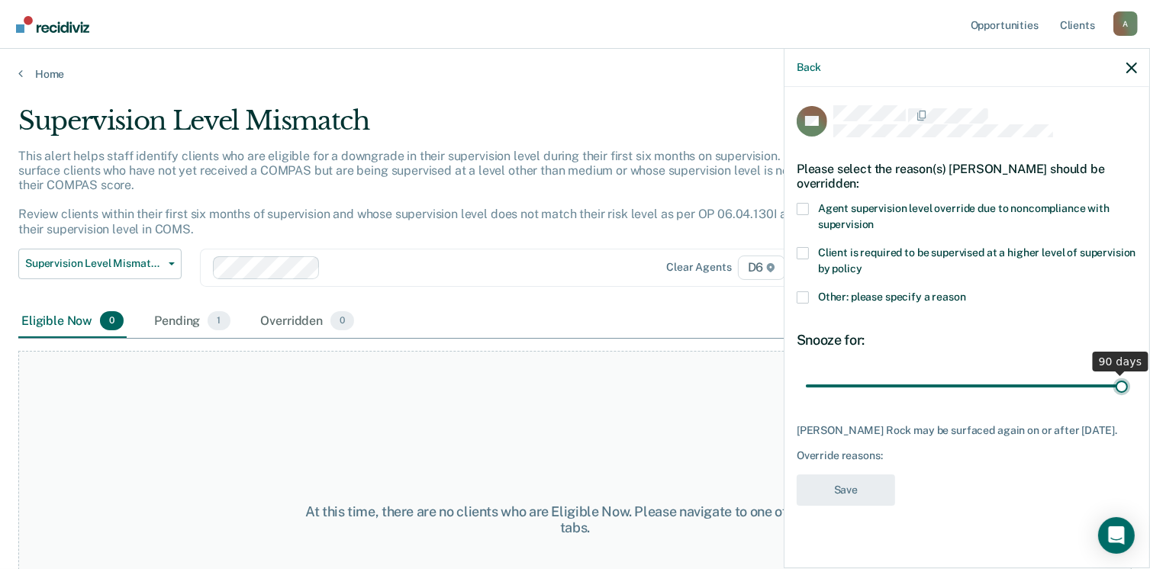
drag, startPoint x: 909, startPoint y: 370, endPoint x: 1166, endPoint y: 319, distance: 261.4
type input "90"
click at [1128, 373] on input "range" at bounding box center [967, 386] width 322 height 27
click at [800, 203] on span at bounding box center [803, 209] width 12 height 12
click at [874, 219] on input "Agent supervision level override due to noncompliance with supervision" at bounding box center [874, 219] width 0 height 0
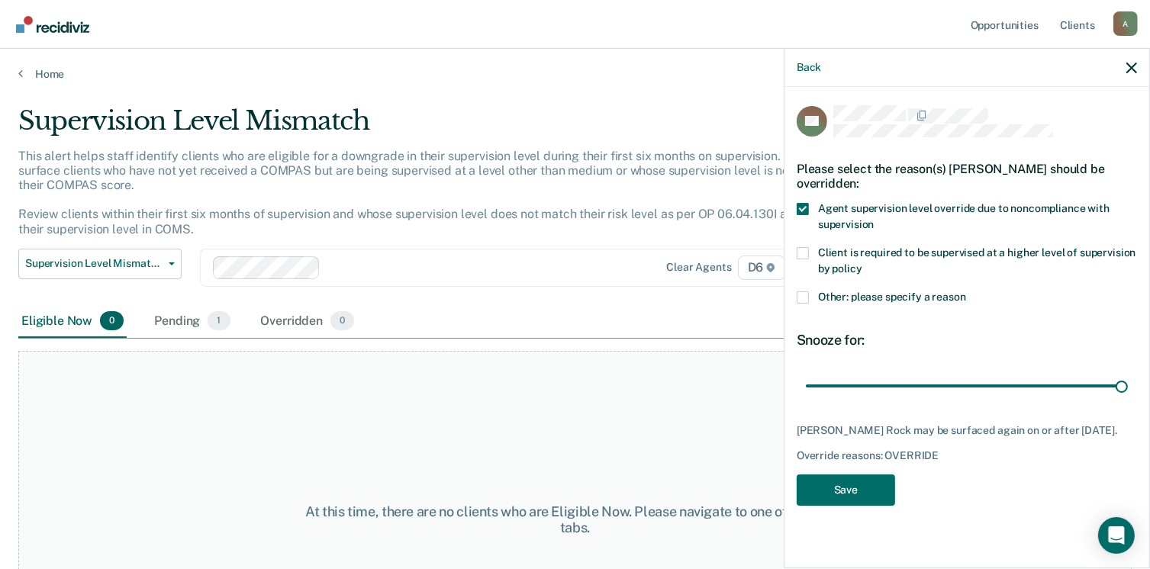
click at [806, 274] on div "Client is required to be supervised at a higher level of supervision by policy" at bounding box center [967, 269] width 340 height 44
click at [807, 291] on span at bounding box center [803, 297] width 12 height 12
click at [966, 291] on input "Other: please specify a reason" at bounding box center [966, 291] width 0 height 0
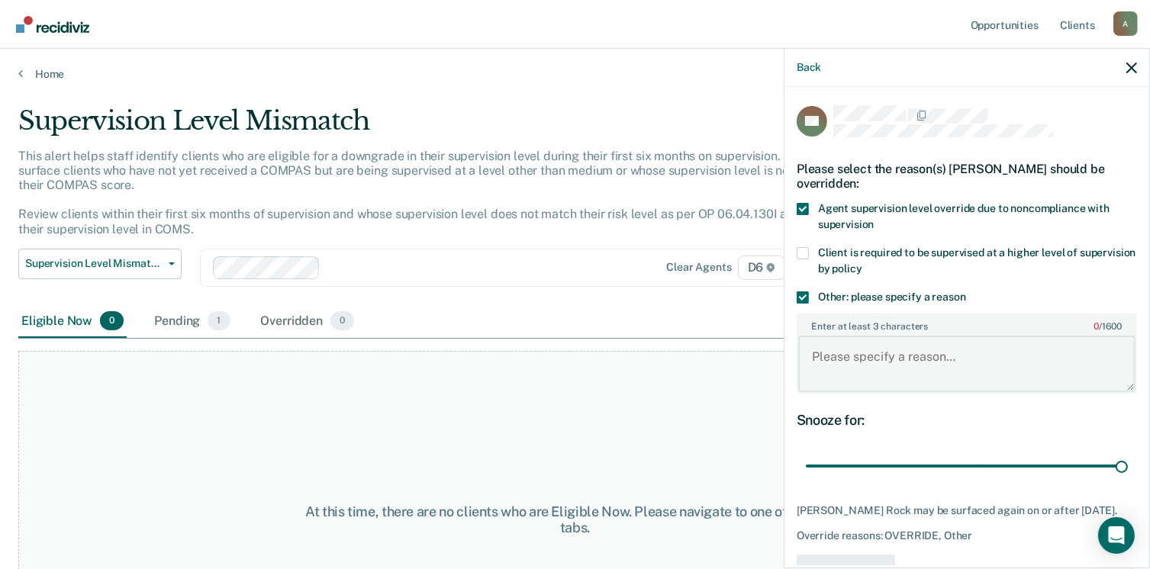
click at [858, 352] on textarea "Enter at least 3 characters 0 / 1600" at bounding box center [966, 364] width 337 height 56
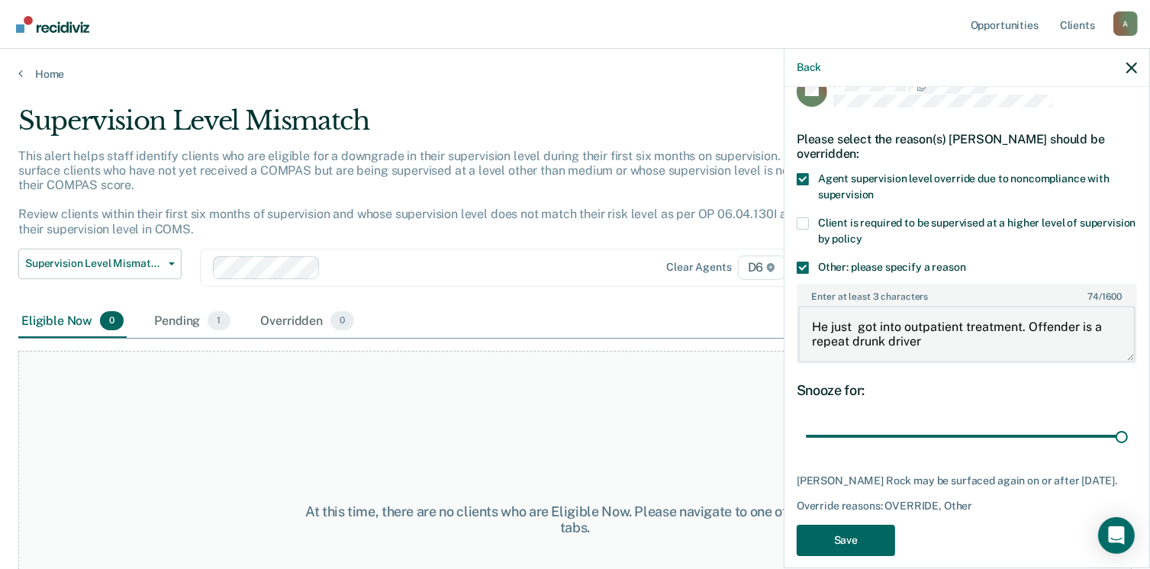
scroll to position [44, 0]
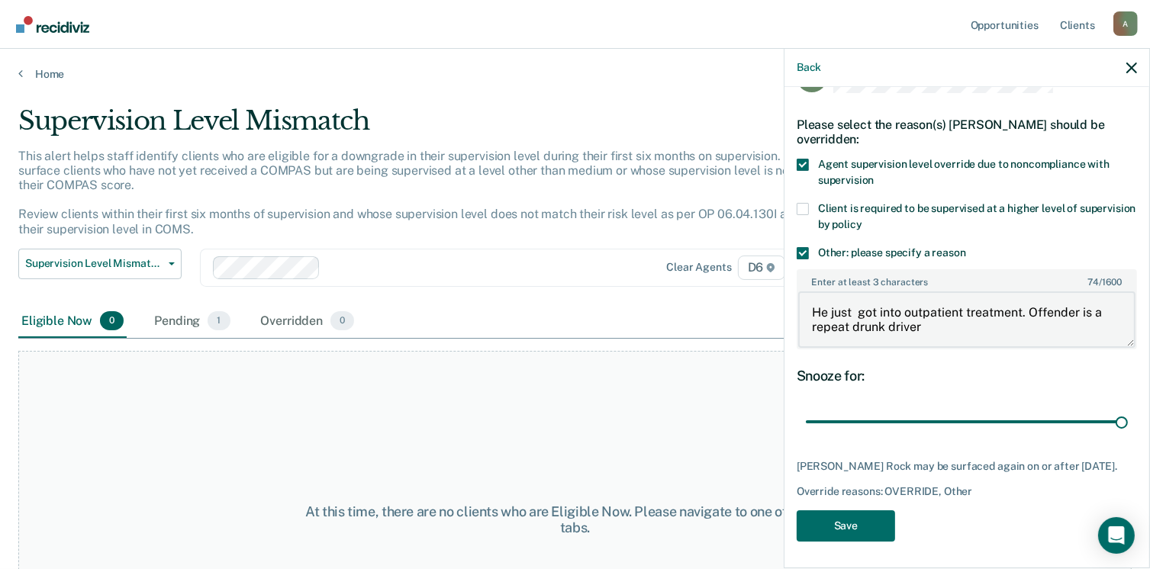
click at [858, 308] on textarea "He just got into outpatient treatment. Offender is a repeat drunk driver" at bounding box center [966, 319] width 337 height 56
click at [1016, 311] on textarea "He just started outpatient treatment. Offender is a repeat drunk driver" at bounding box center [966, 319] width 337 height 56
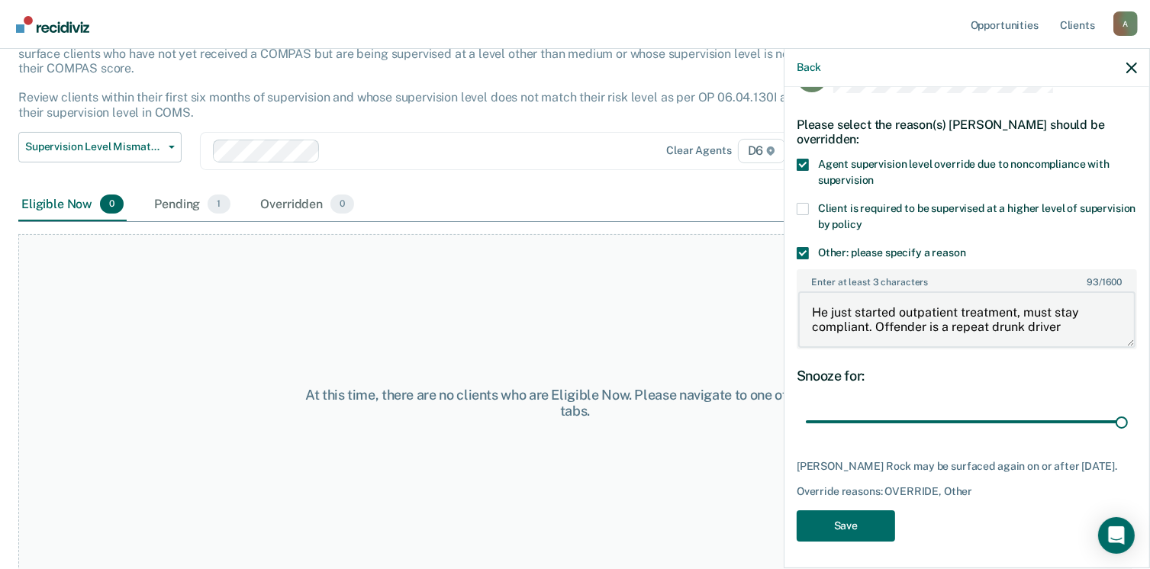
scroll to position [117, 0]
type textarea "He just started outpatient treatment, must stay compliant. Offender is a repeat…"
click at [865, 533] on button "Save" at bounding box center [846, 525] width 98 height 31
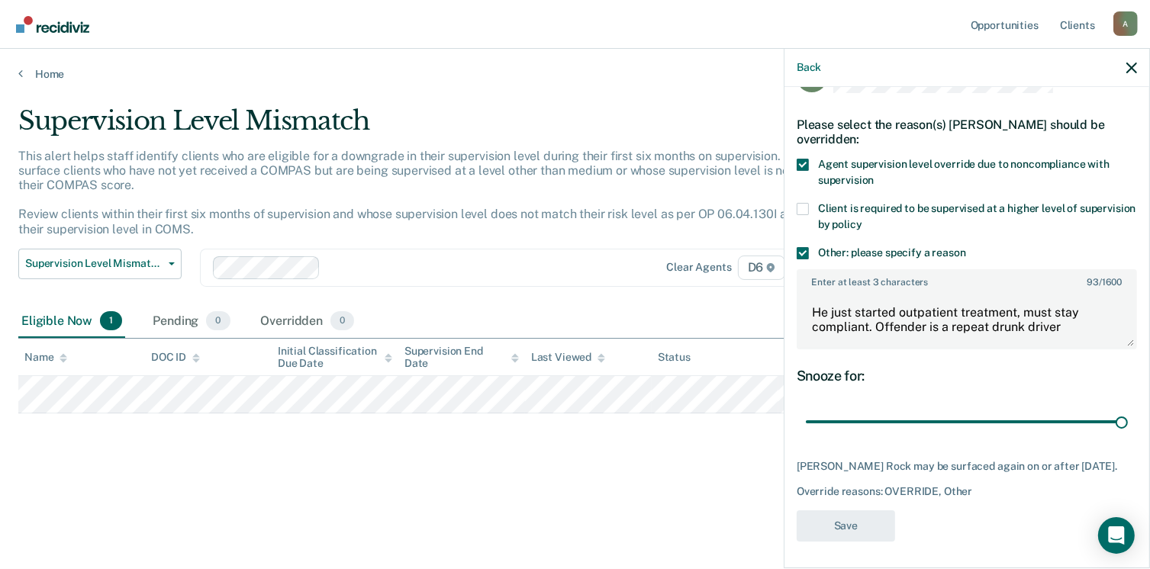
scroll to position [0, 0]
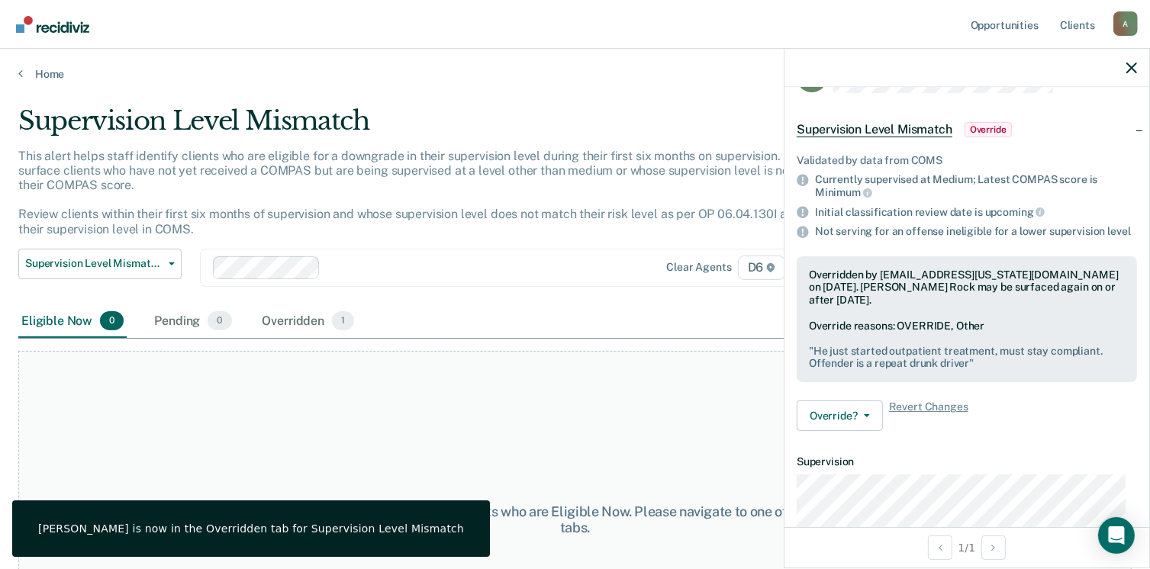
click at [48, 81] on main "Supervision Level Mismatch This alert helps staff identify clients who are elig…" at bounding box center [575, 323] width 1150 height 484
click at [51, 68] on link "Home" at bounding box center [574, 74] width 1113 height 14
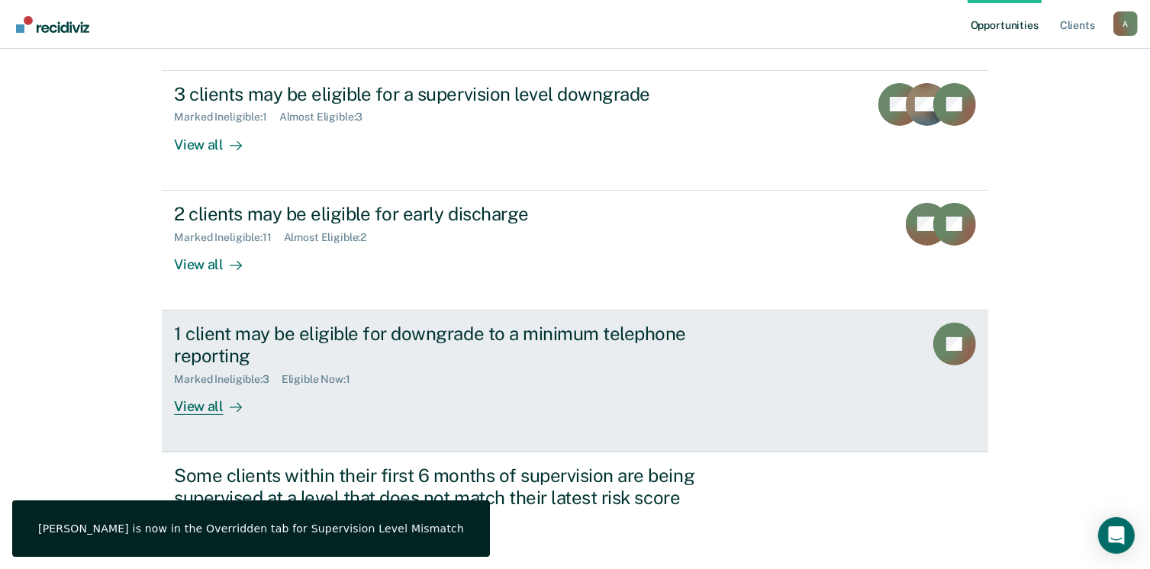
scroll to position [243, 0]
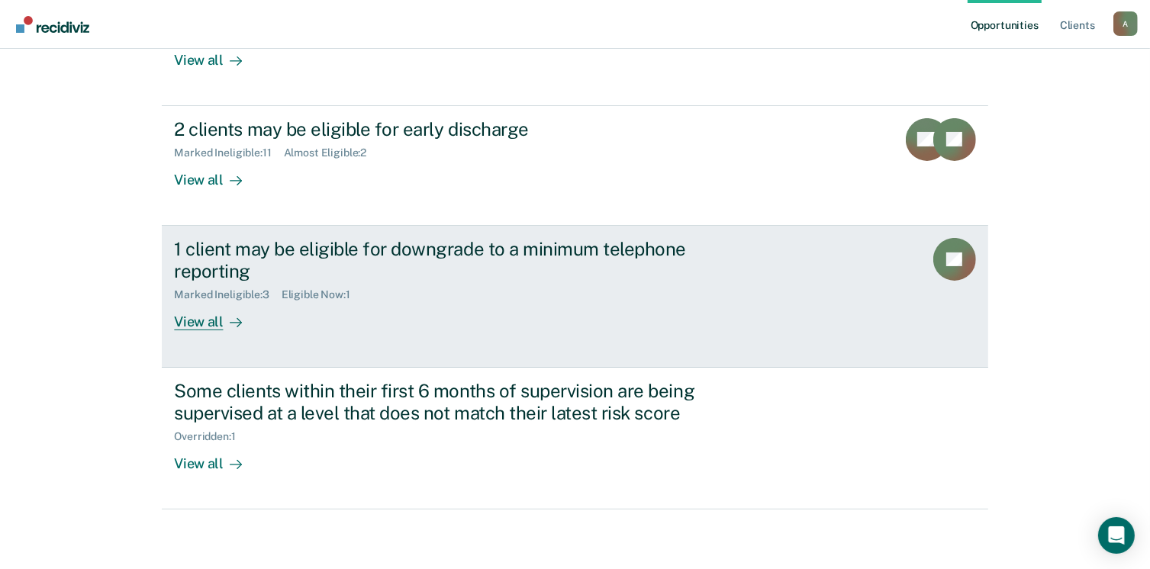
click at [210, 321] on div "View all" at bounding box center [216, 316] width 85 height 30
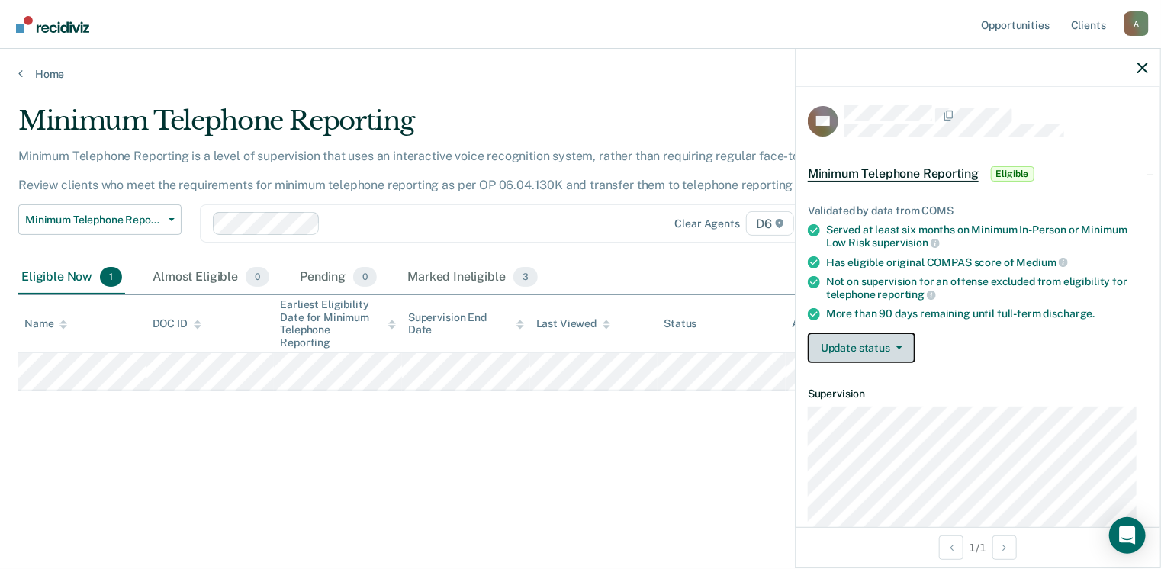
click at [854, 346] on button "Update status" at bounding box center [862, 348] width 108 height 31
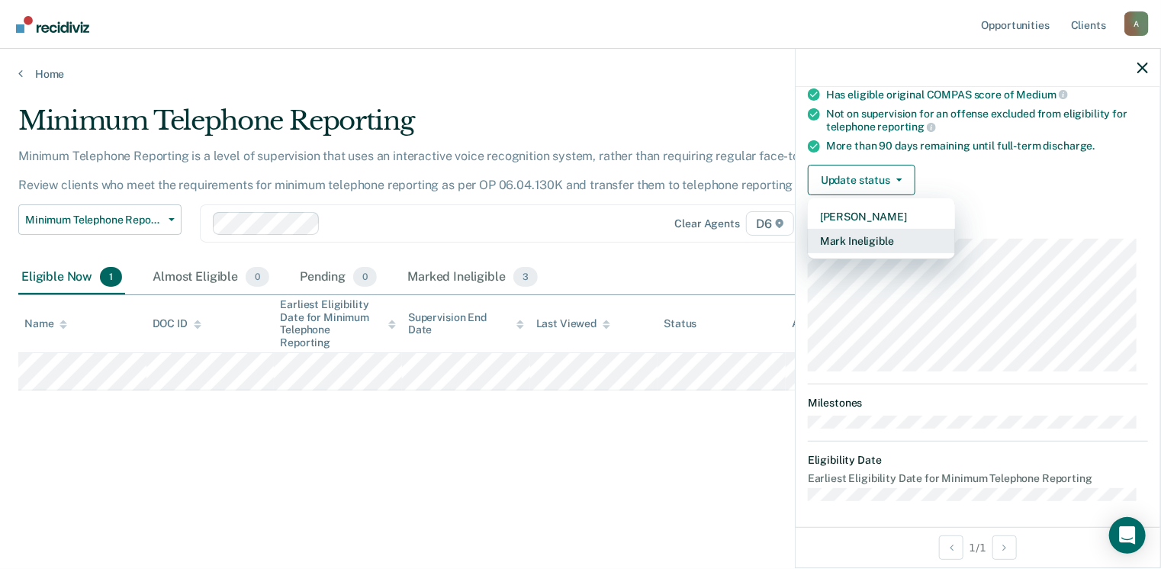
click at [855, 233] on button "Mark Ineligible" at bounding box center [881, 241] width 147 height 24
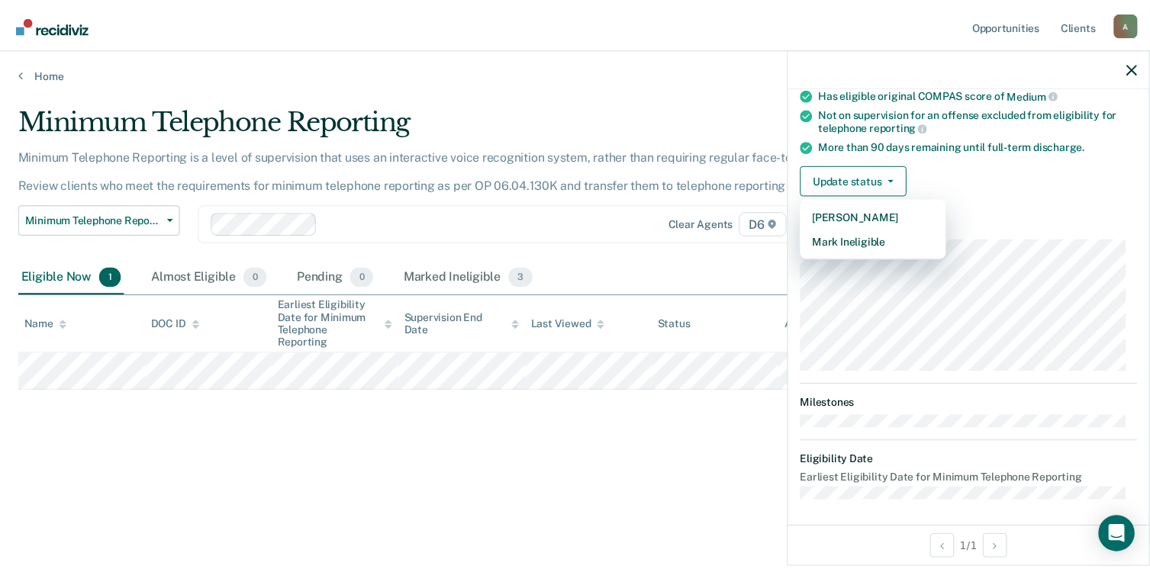
scroll to position [98, 0]
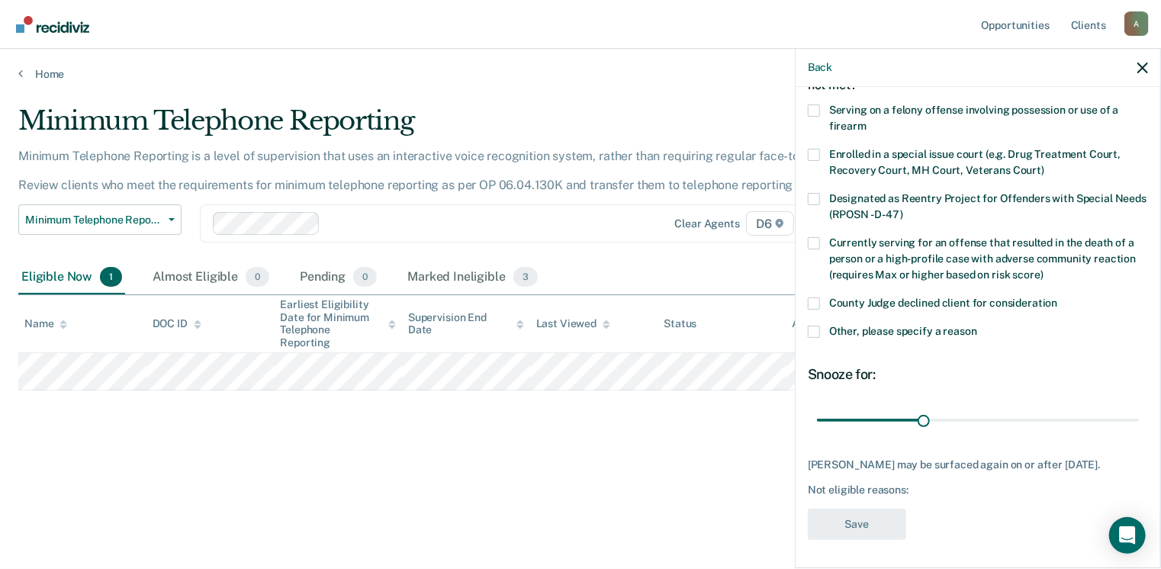
click at [816, 301] on span at bounding box center [814, 304] width 12 height 12
click at [1058, 298] on input "County Judge declined client for consideration" at bounding box center [1058, 298] width 0 height 0
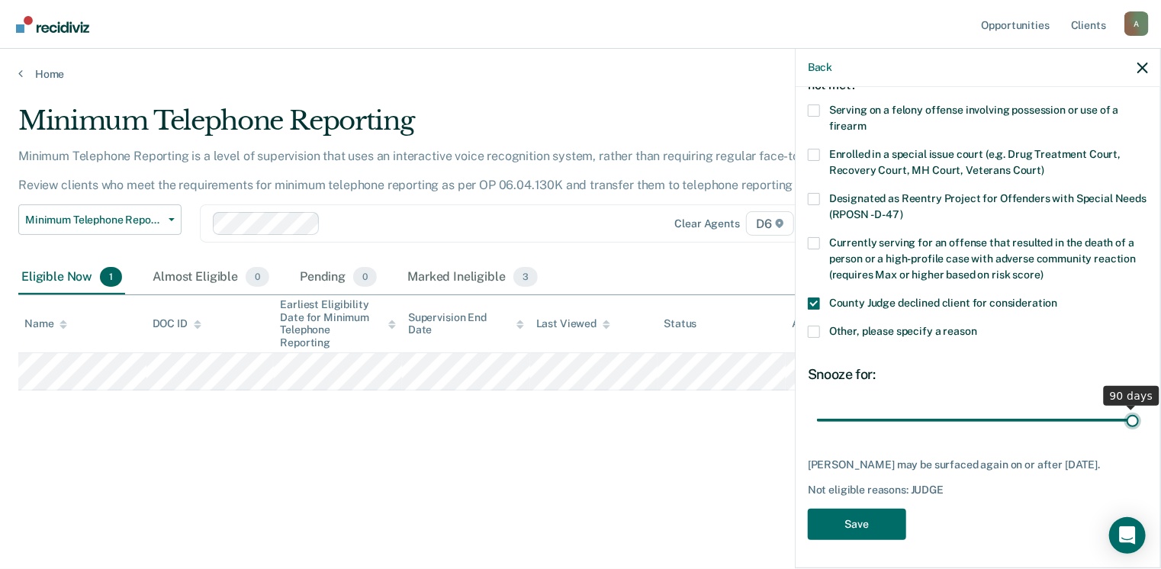
drag, startPoint x: 924, startPoint y: 418, endPoint x: 1166, endPoint y: 349, distance: 251.4
type input "90"
click at [1139, 407] on input "range" at bounding box center [978, 420] width 322 height 27
drag, startPoint x: 861, startPoint y: 539, endPoint x: 853, endPoint y: 535, distance: 8.5
click at [861, 538] on button "Save" at bounding box center [857, 524] width 98 height 31
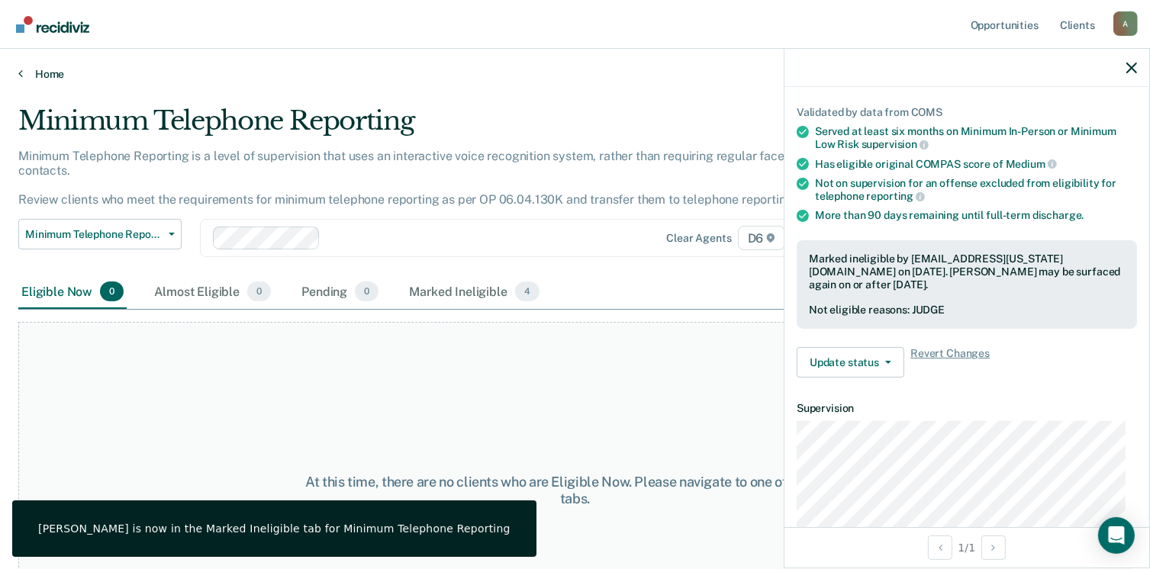
click at [56, 72] on link "Home" at bounding box center [574, 74] width 1113 height 14
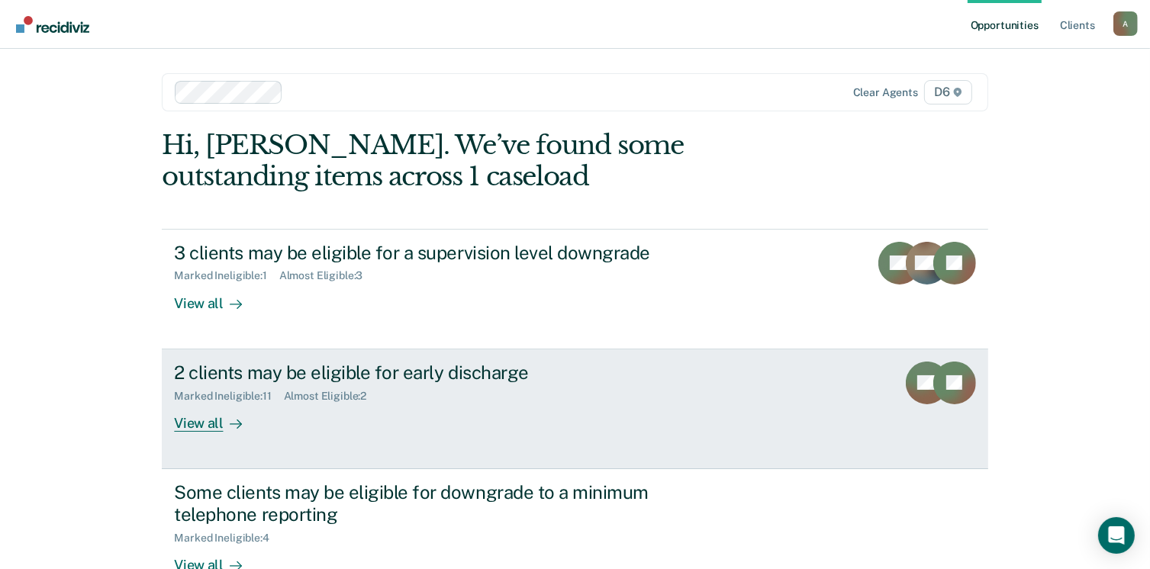
click at [198, 425] on div "View all" at bounding box center [216, 417] width 85 height 30
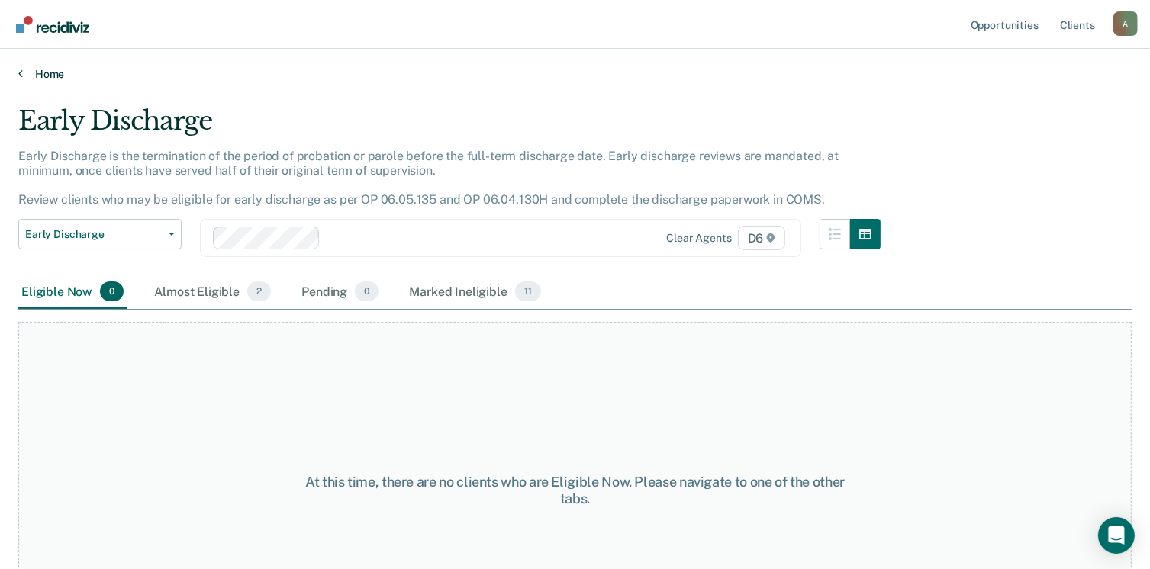
click at [40, 71] on link "Home" at bounding box center [574, 74] width 1113 height 14
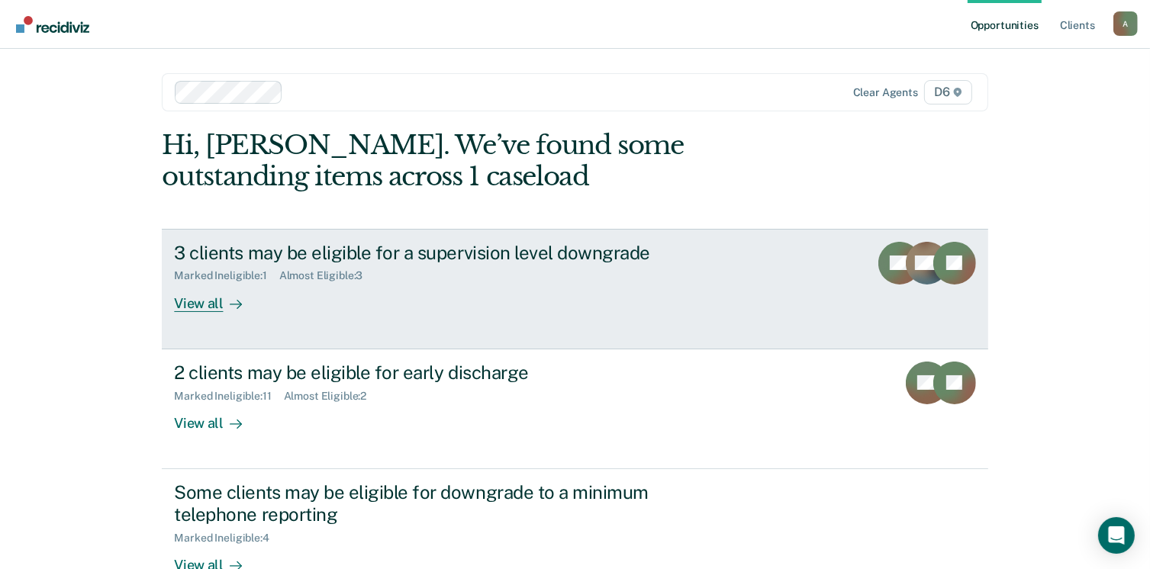
click at [187, 301] on div "View all" at bounding box center [216, 297] width 85 height 30
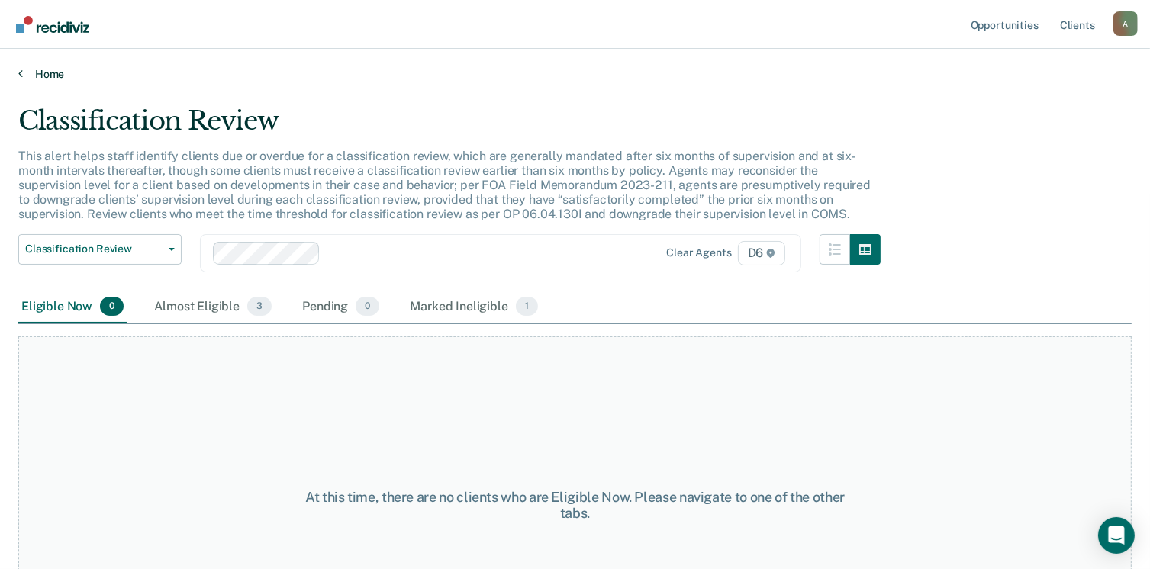
click at [53, 72] on link "Home" at bounding box center [574, 74] width 1113 height 14
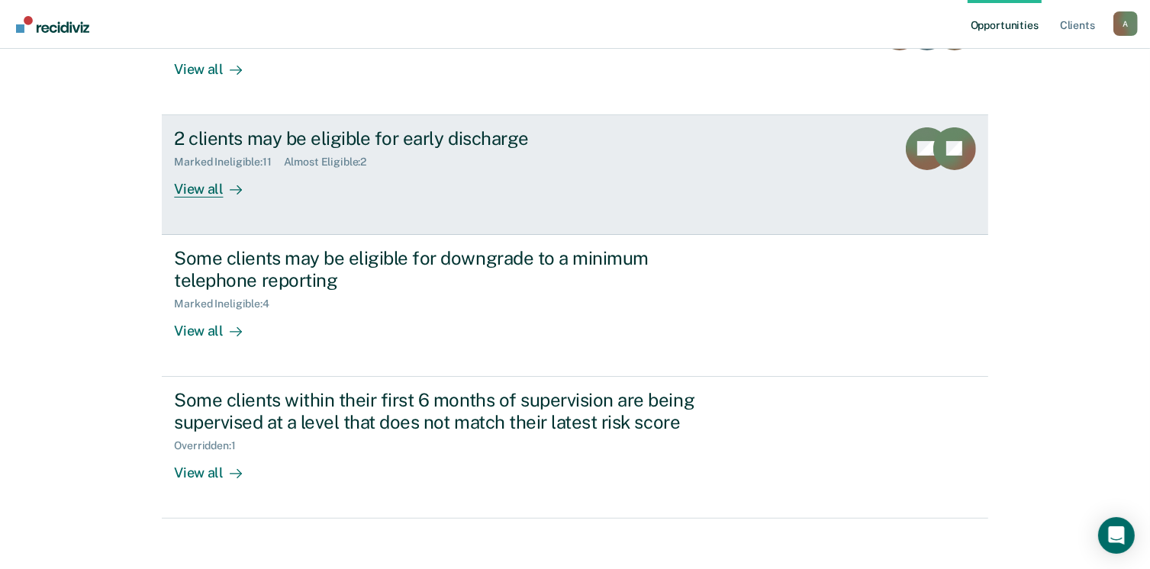
scroll to position [243, 0]
